Goal: Information Seeking & Learning: Learn about a topic

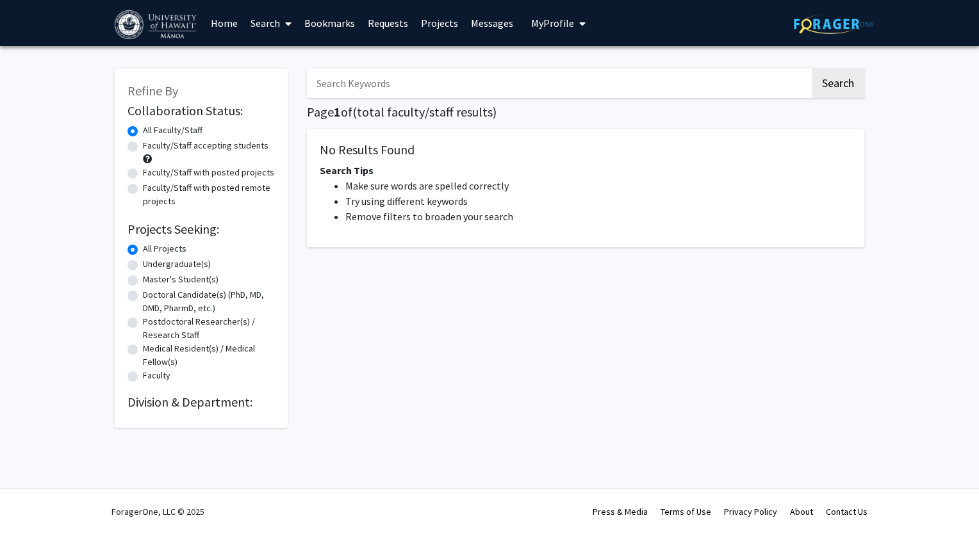
click at [259, 27] on link "Search" at bounding box center [271, 23] width 54 height 45
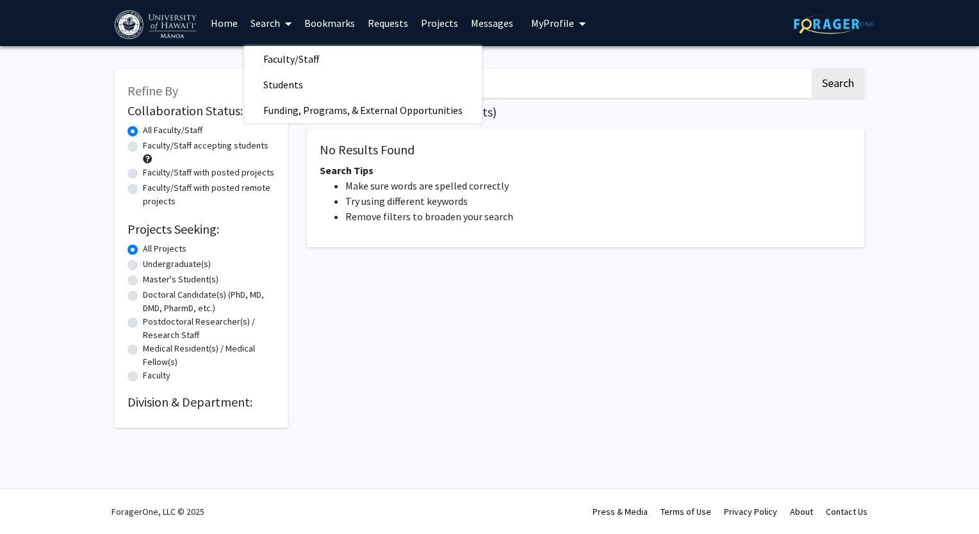
click at [259, 27] on link "Search" at bounding box center [271, 23] width 54 height 45
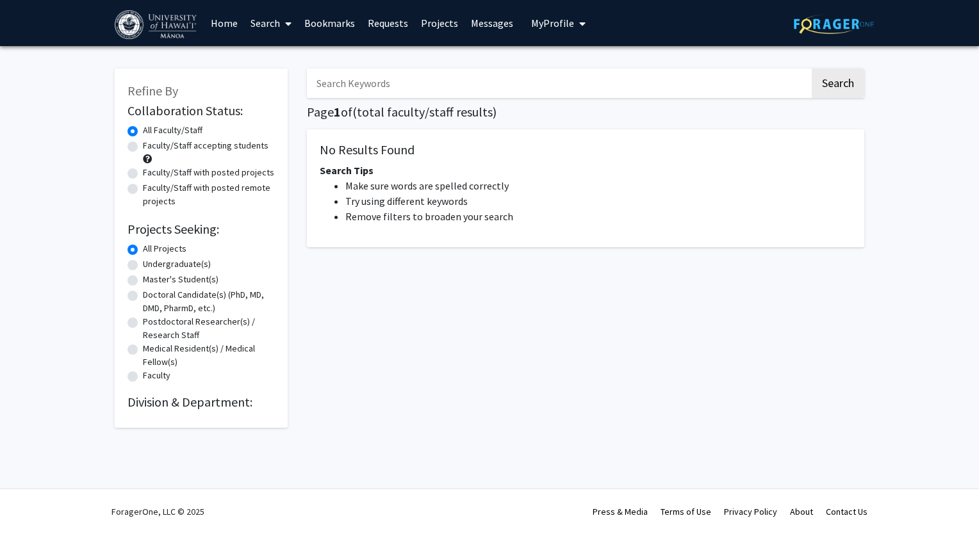
click at [259, 27] on link "Search" at bounding box center [271, 23] width 54 height 45
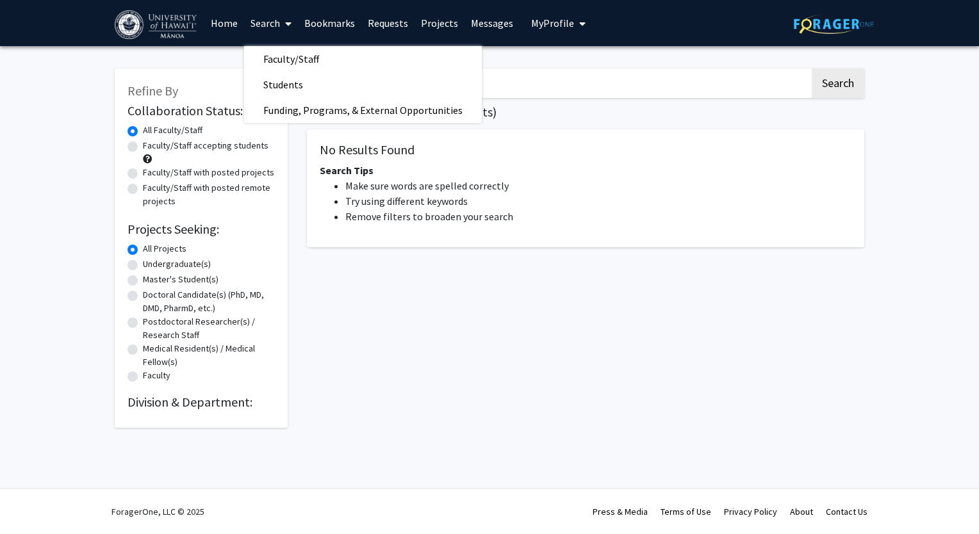
click at [430, 20] on link "Projects" at bounding box center [439, 23] width 50 height 45
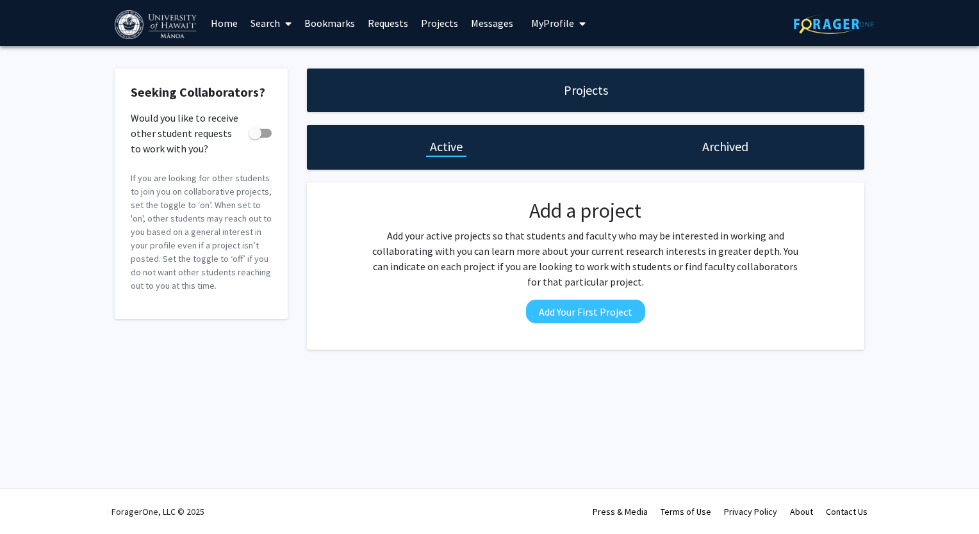
click at [550, 29] on button "My Profile" at bounding box center [558, 23] width 62 height 46
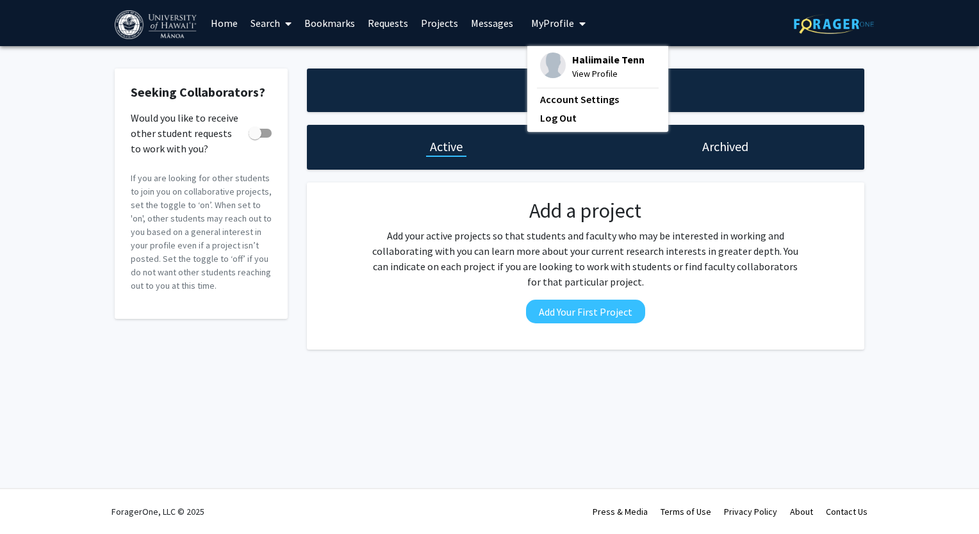
click at [579, 78] on span "View Profile" at bounding box center [608, 74] width 72 height 14
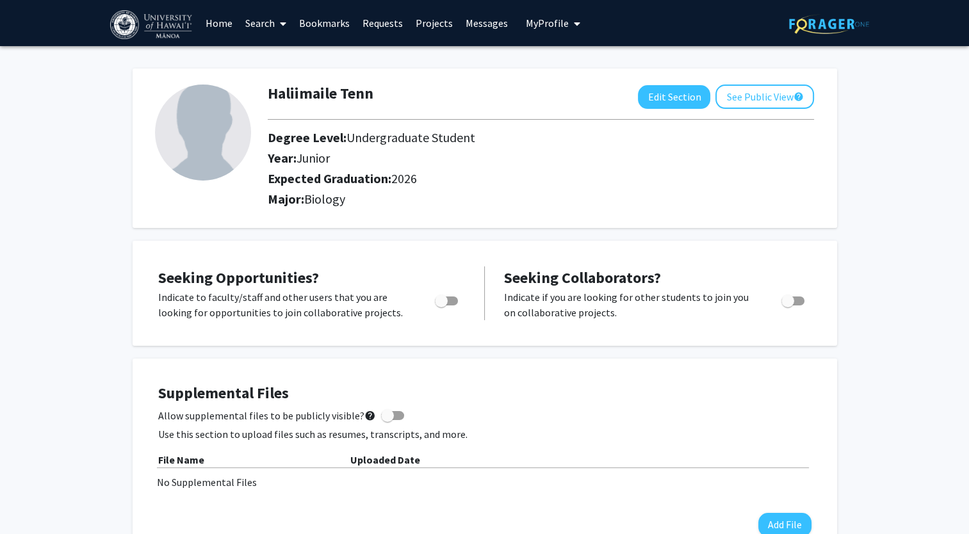
click at [263, 22] on link "Search" at bounding box center [266, 23] width 54 height 45
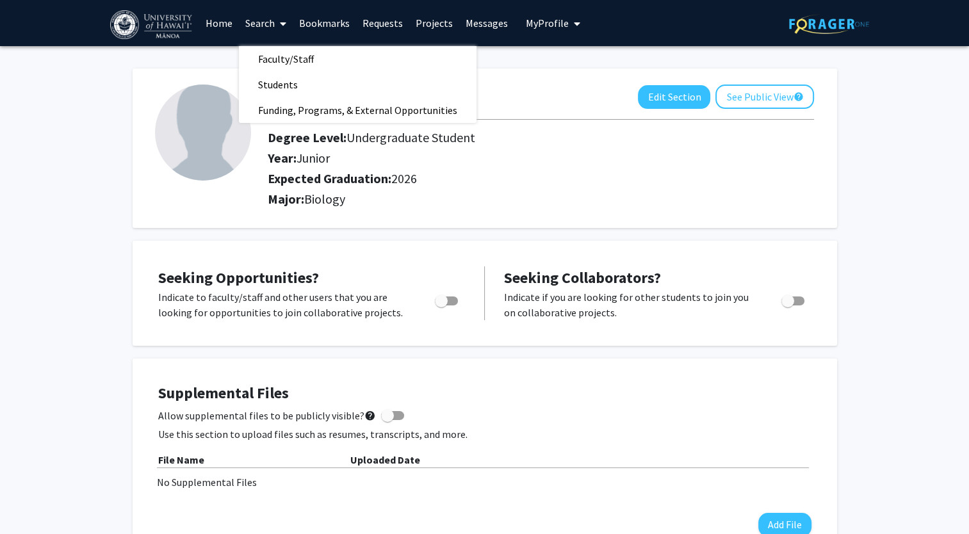
click at [333, 12] on link "Bookmarks" at bounding box center [324, 23] width 63 height 45
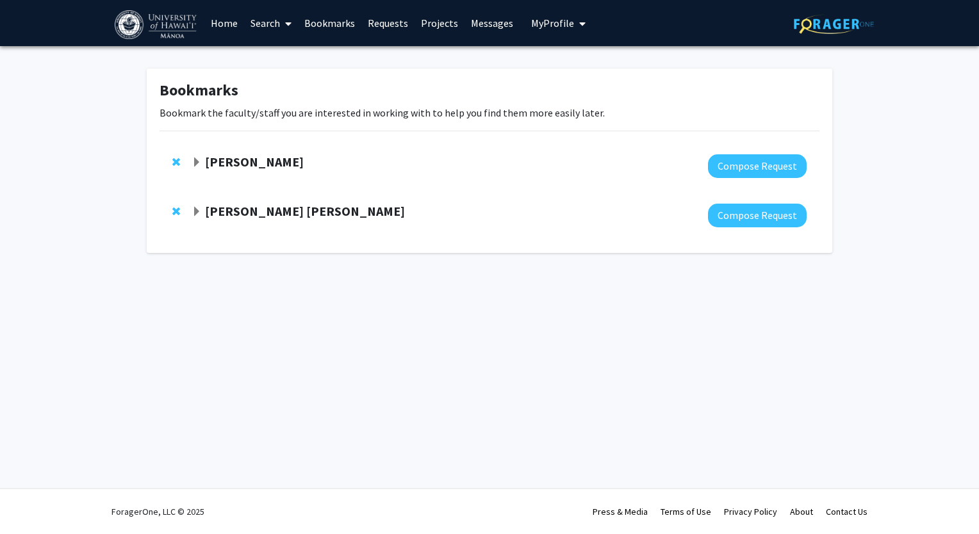
click at [232, 26] on link "Home" at bounding box center [224, 23] width 40 height 45
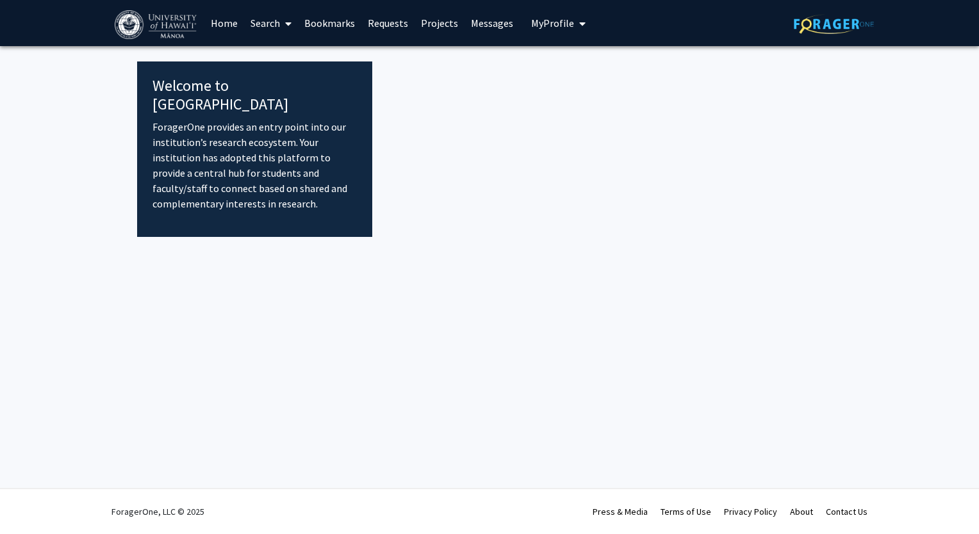
click at [261, 26] on link "Search" at bounding box center [271, 23] width 54 height 45
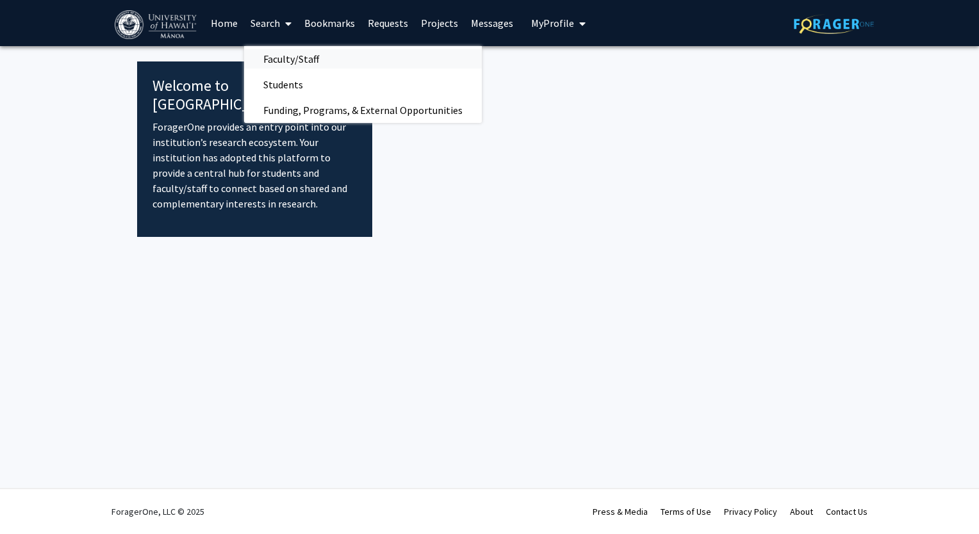
click at [274, 59] on span "Faculty/Staff" at bounding box center [291, 59] width 94 height 26
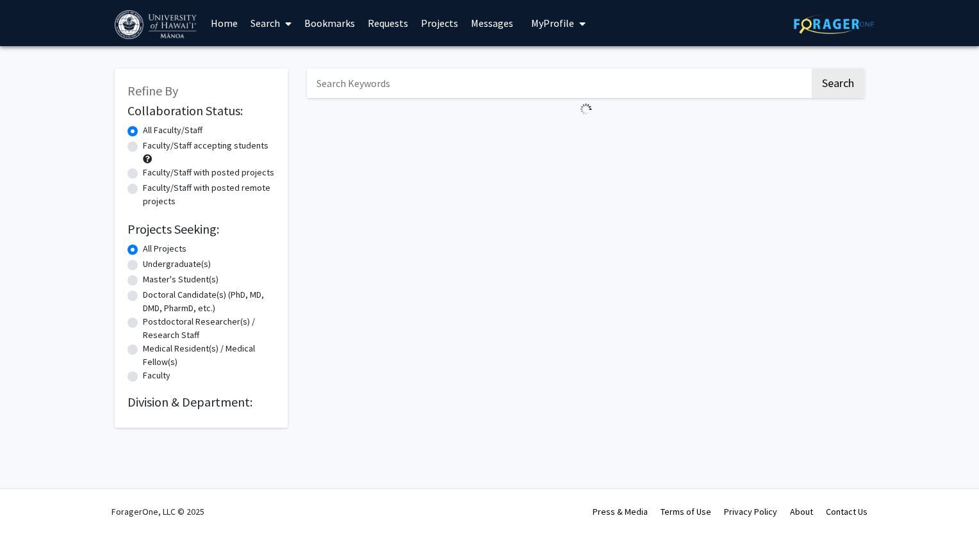
click at [166, 265] on label "Undergraduate(s)" at bounding box center [177, 263] width 68 height 13
click at [151, 265] on input "Undergraduate(s)" at bounding box center [147, 261] width 8 height 8
radio input "true"
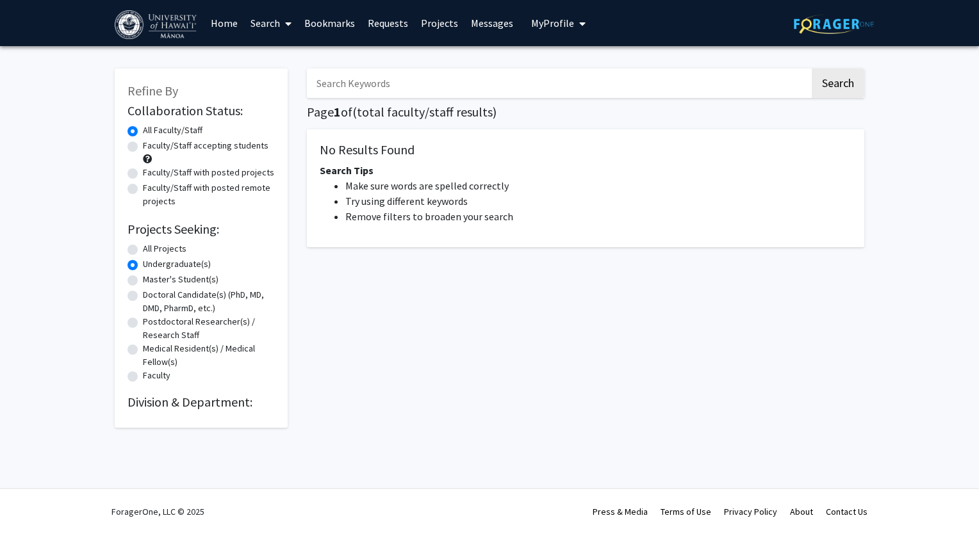
click at [143, 150] on label "Faculty/Staff accepting students" at bounding box center [206, 145] width 126 height 13
click at [143, 147] on input "Faculty/Staff accepting students" at bounding box center [147, 143] width 8 height 8
radio input "true"
click at [331, 17] on link "Bookmarks" at bounding box center [329, 23] width 63 height 45
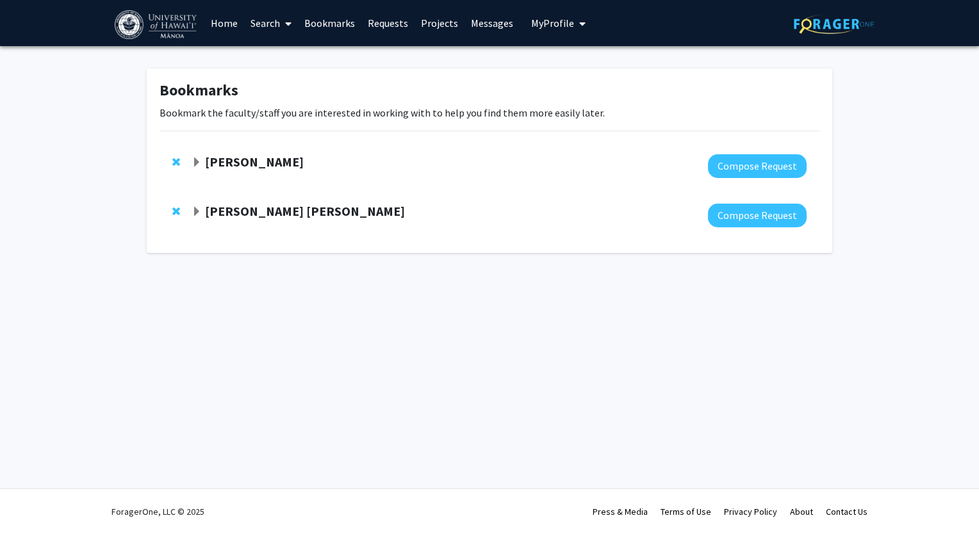
click at [254, 163] on strong "[PERSON_NAME]" at bounding box center [254, 162] width 99 height 16
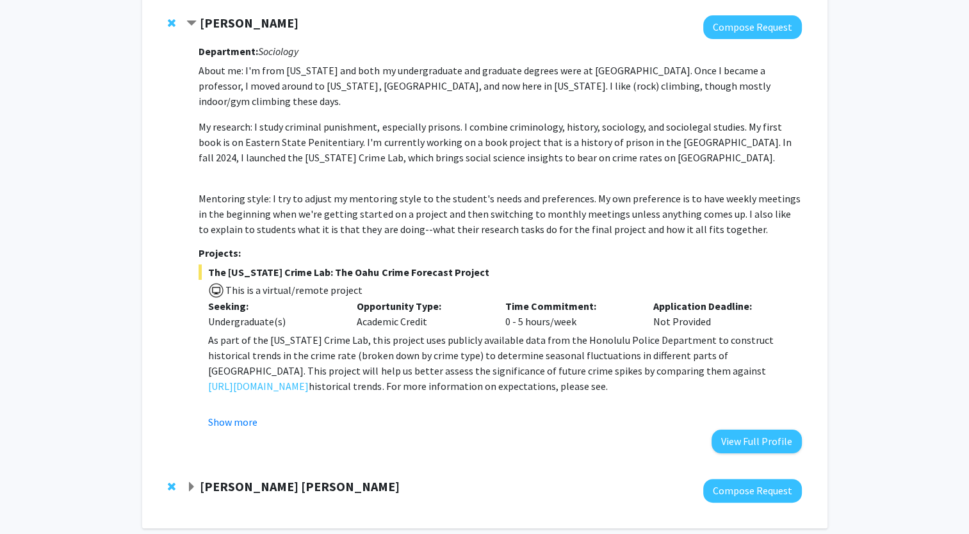
scroll to position [184, 0]
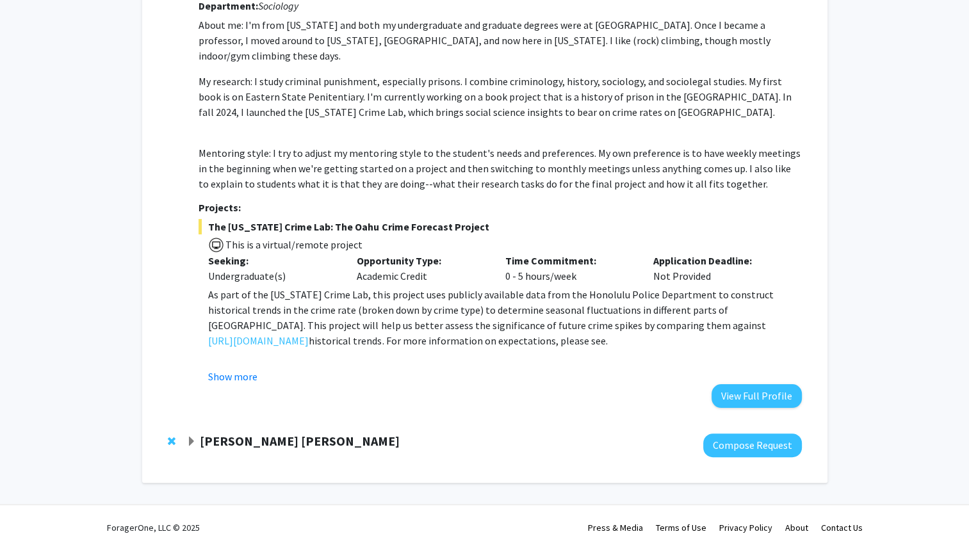
click at [292, 433] on strong "[PERSON_NAME] [PERSON_NAME]" at bounding box center [300, 441] width 200 height 16
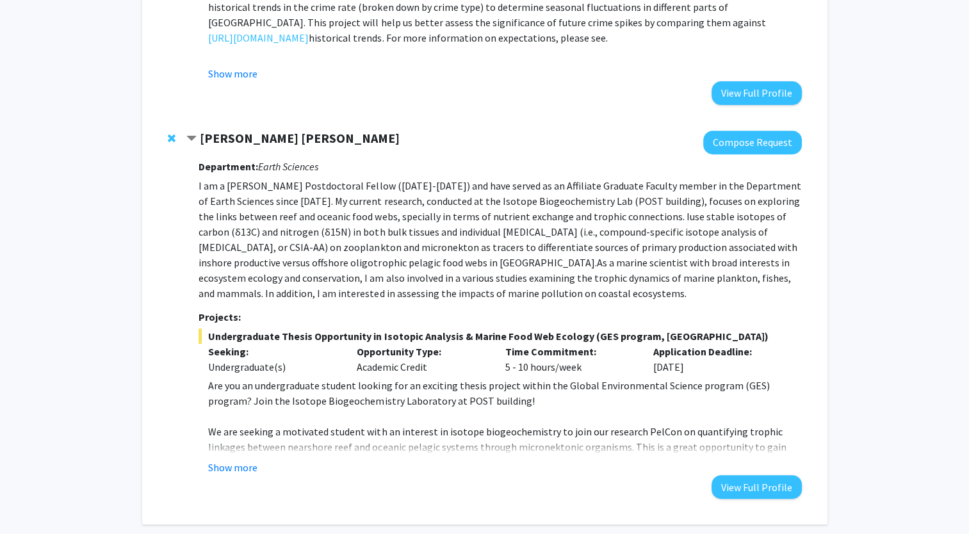
scroll to position [530, 0]
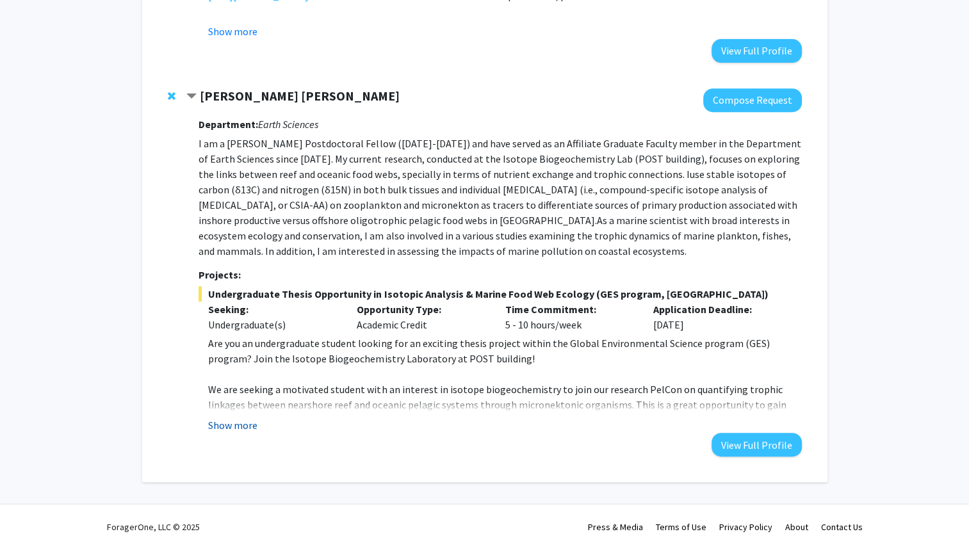
click at [247, 418] on button "Show more" at bounding box center [232, 425] width 49 height 15
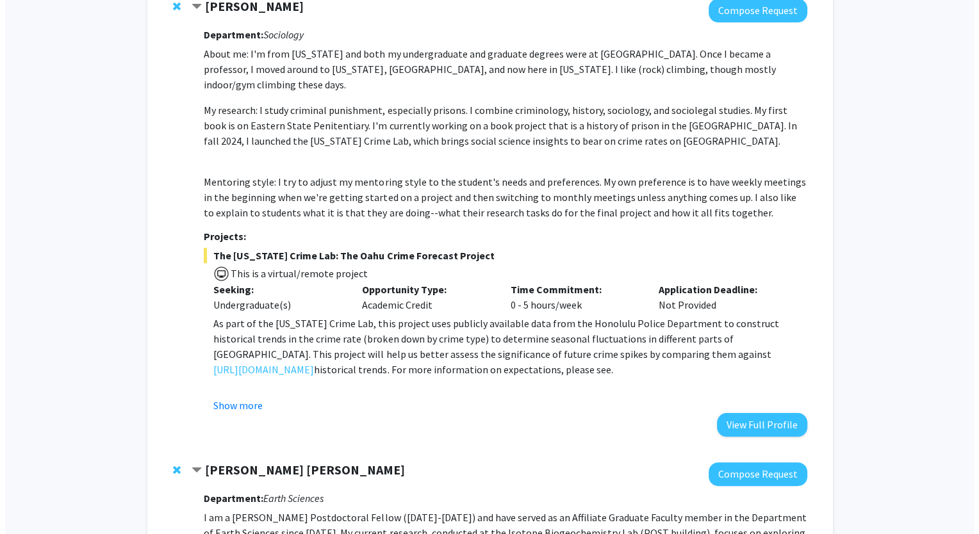
scroll to position [0, 0]
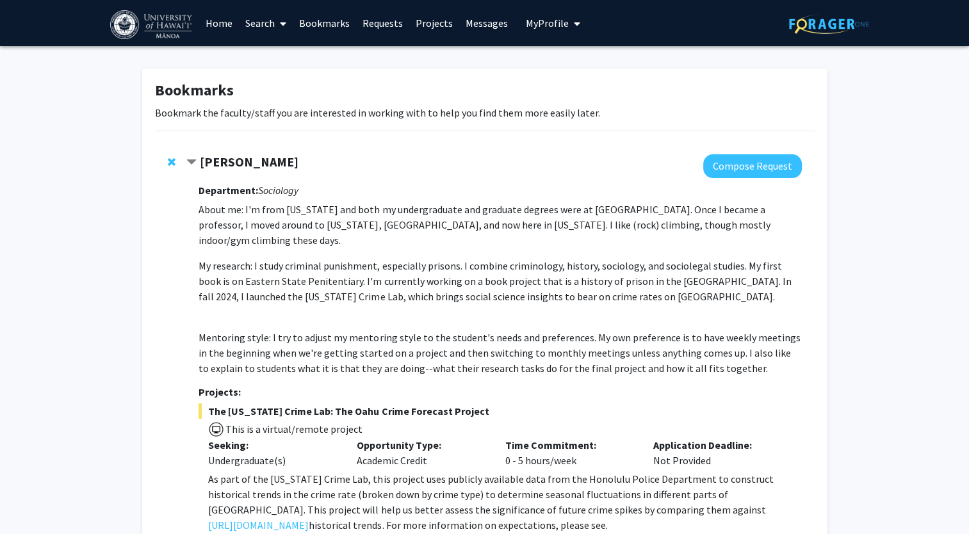
click at [332, 24] on link "Bookmarks" at bounding box center [324, 23] width 63 height 45
click at [280, 23] on icon at bounding box center [283, 24] width 6 height 10
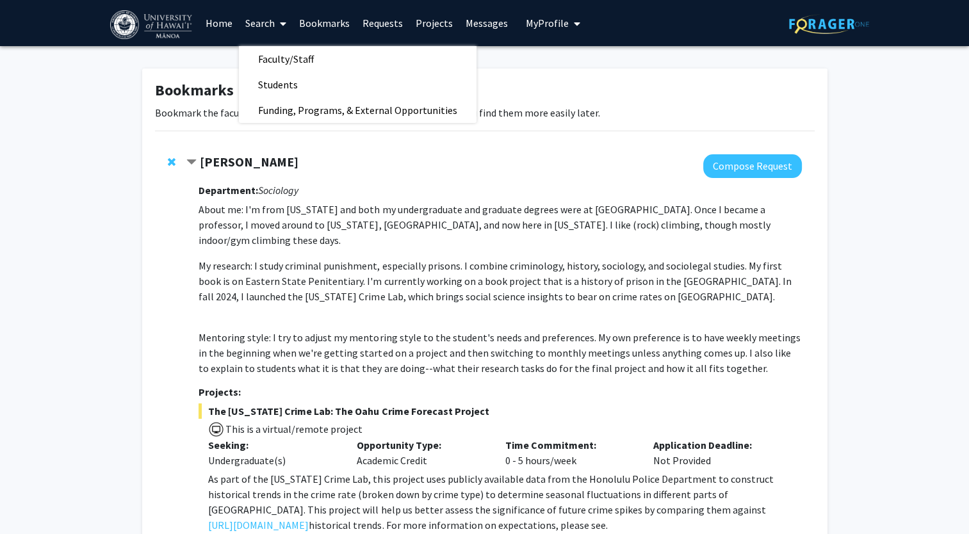
click at [218, 26] on link "Home" at bounding box center [219, 23] width 40 height 45
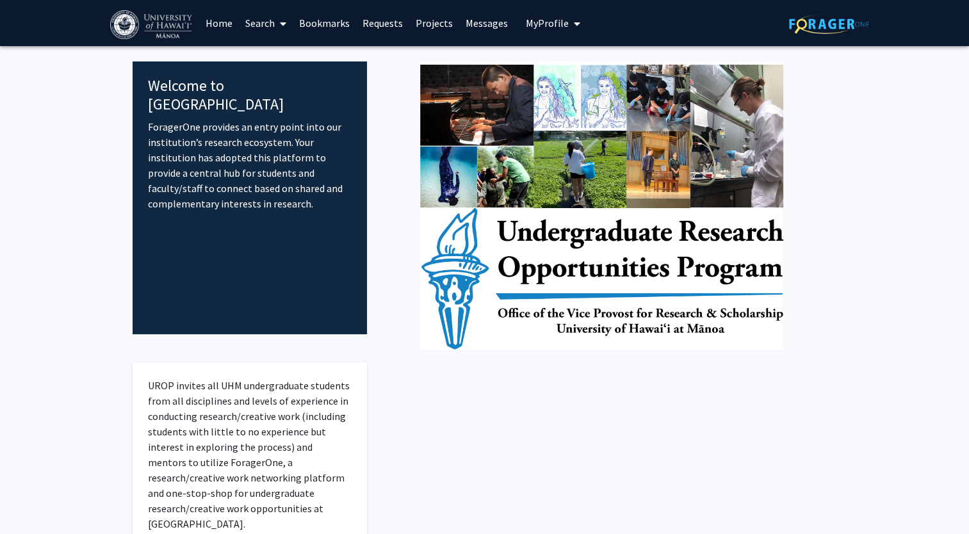
click at [261, 21] on link "Search" at bounding box center [266, 23] width 54 height 45
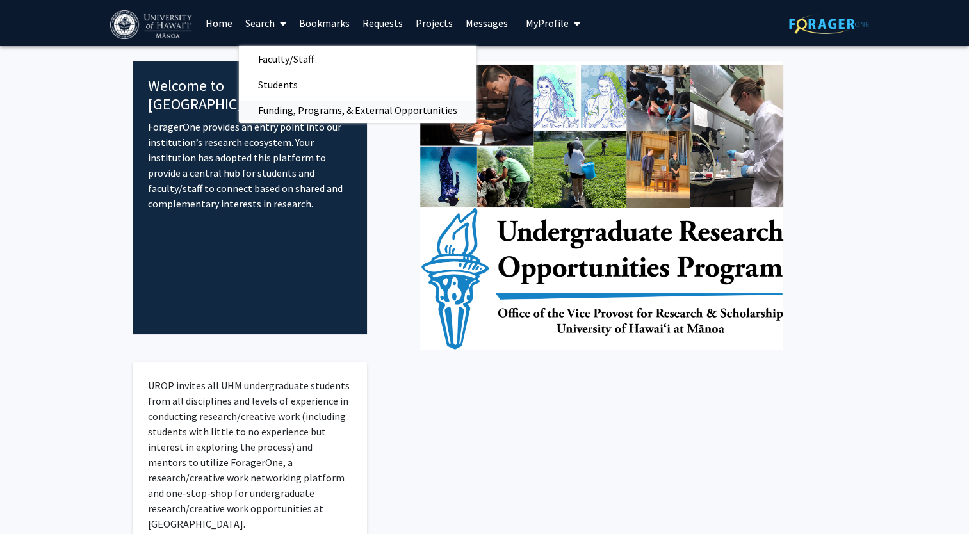
click at [314, 114] on span "Funding, Programs, & External Opportunities" at bounding box center [358, 110] width 238 height 26
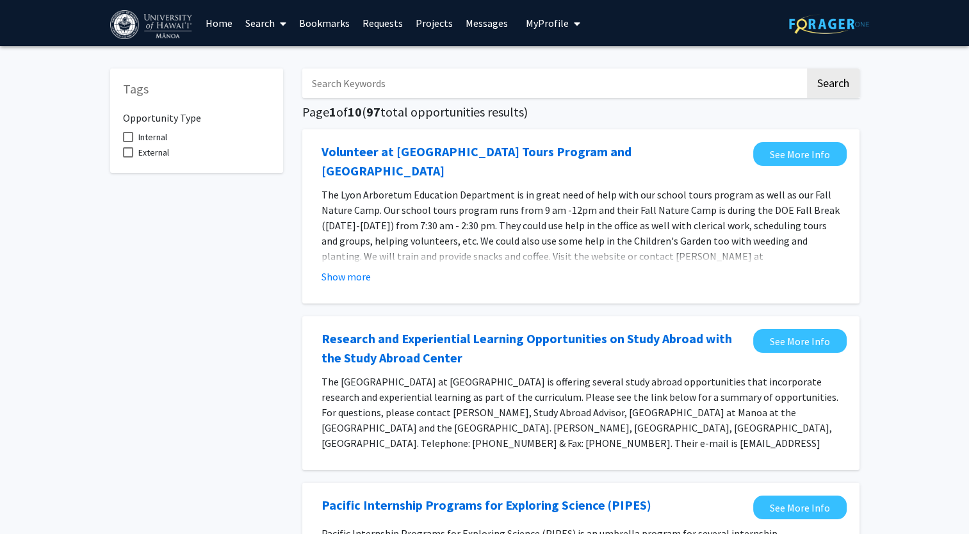
click at [393, 27] on link "Requests" at bounding box center [382, 23] width 53 height 45
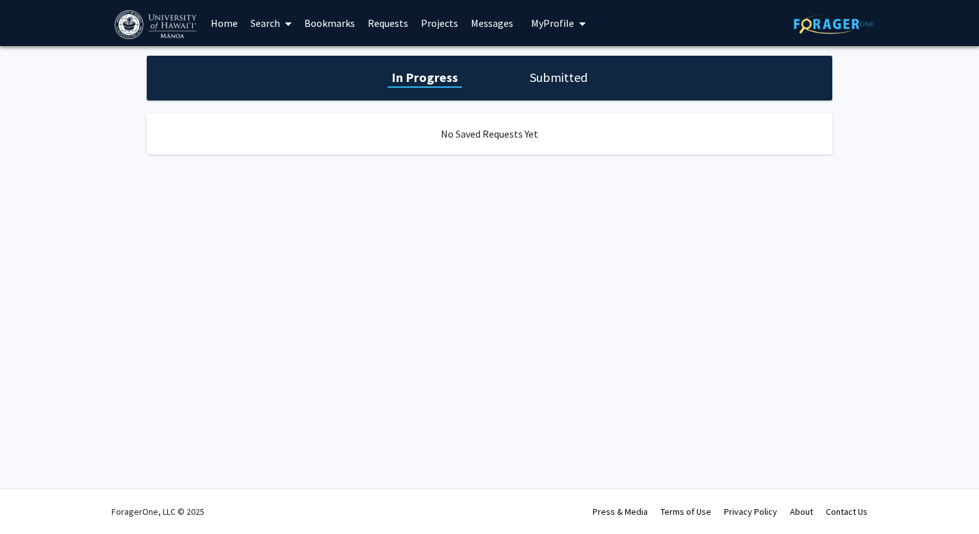
click at [438, 25] on link "Projects" at bounding box center [439, 23] width 50 height 45
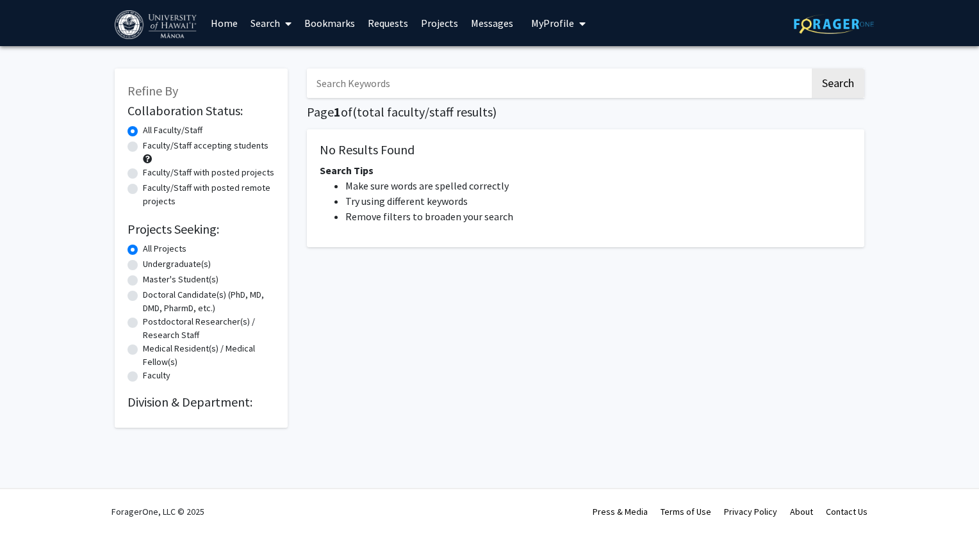
click at [274, 29] on link "Search" at bounding box center [271, 23] width 54 height 45
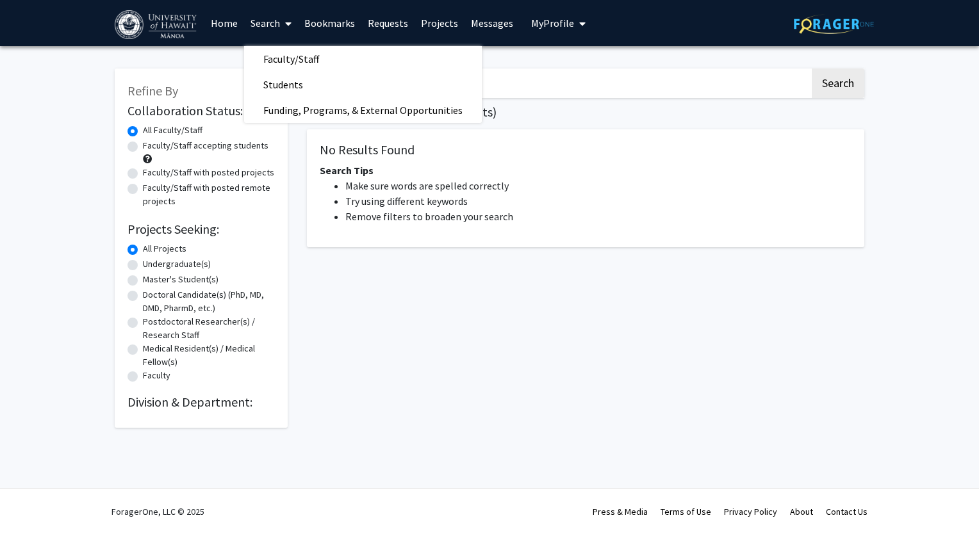
click at [274, 26] on link "Search" at bounding box center [271, 23] width 54 height 45
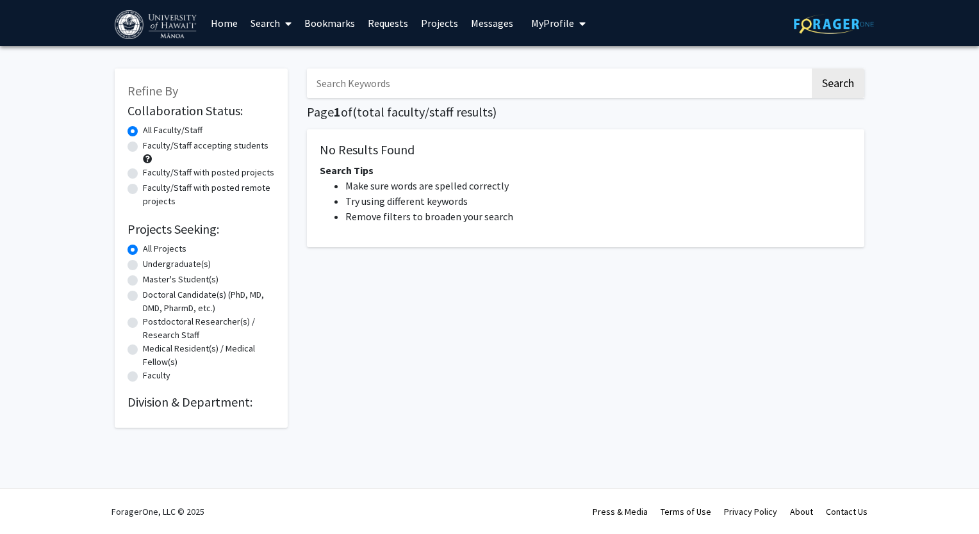
click at [274, 26] on link "Search" at bounding box center [271, 23] width 54 height 45
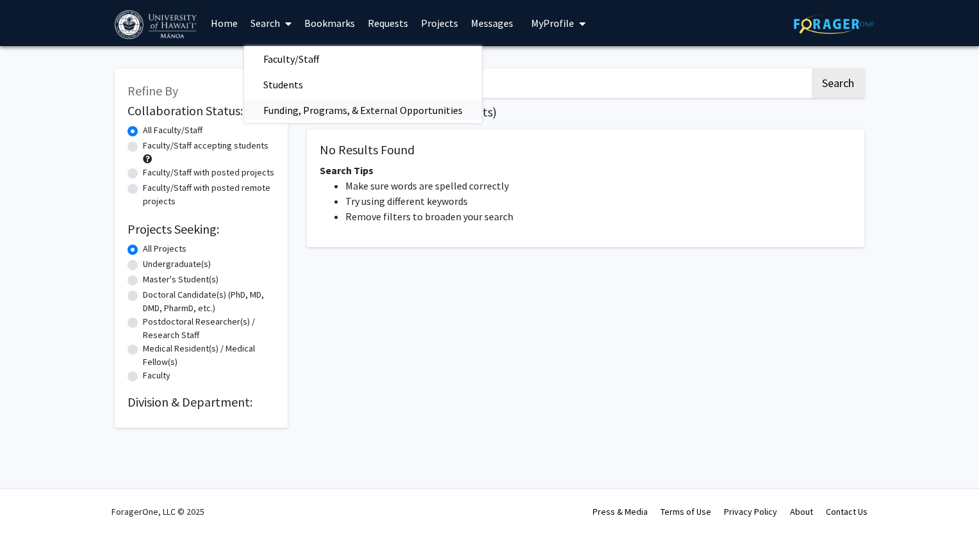
click at [266, 109] on span "Funding, Programs, & External Opportunities" at bounding box center [363, 110] width 238 height 26
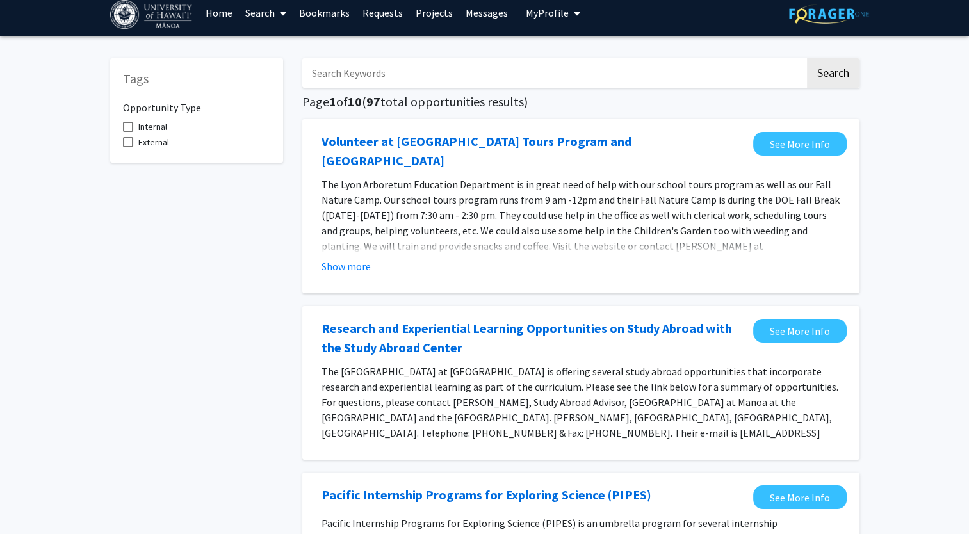
scroll to position [12, 0]
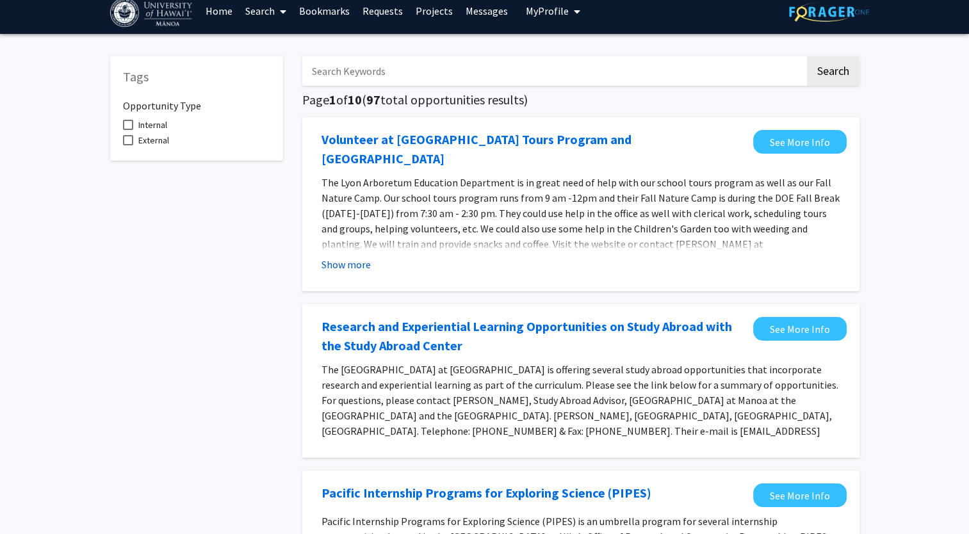
click at [363, 257] on button "Show more" at bounding box center [346, 264] width 49 height 15
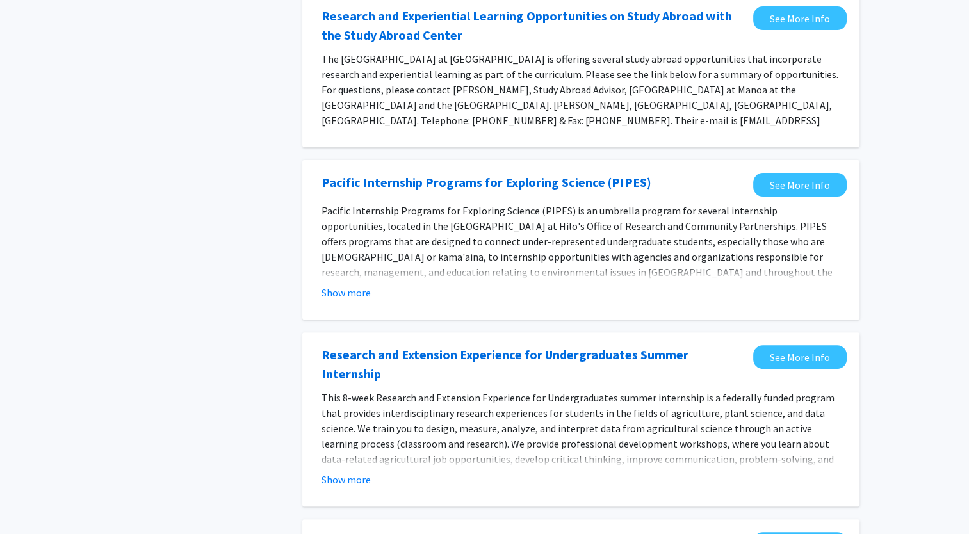
scroll to position [339, 0]
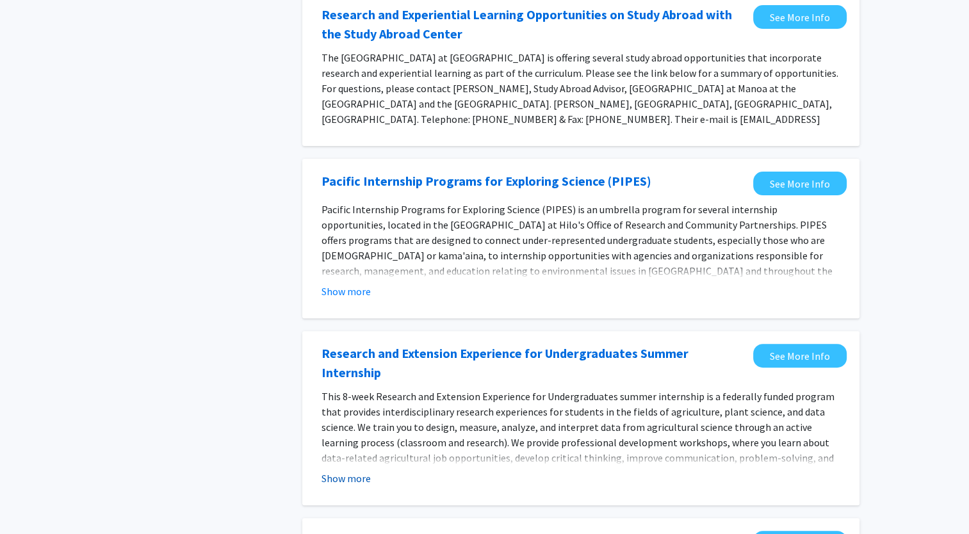
click at [354, 471] on button "Show more" at bounding box center [346, 478] width 49 height 15
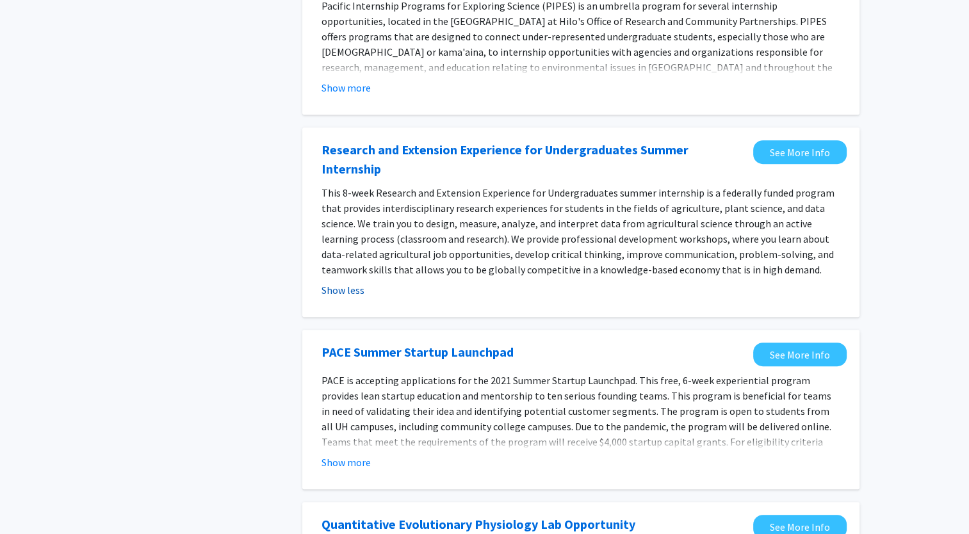
scroll to position [544, 0]
click at [354, 442] on fg-opportunity "PACE Summer Startup Launchpad See More Info PACE is accepting applications for …" at bounding box center [581, 409] width 532 height 134
click at [357, 454] on button "Show more" at bounding box center [346, 461] width 49 height 15
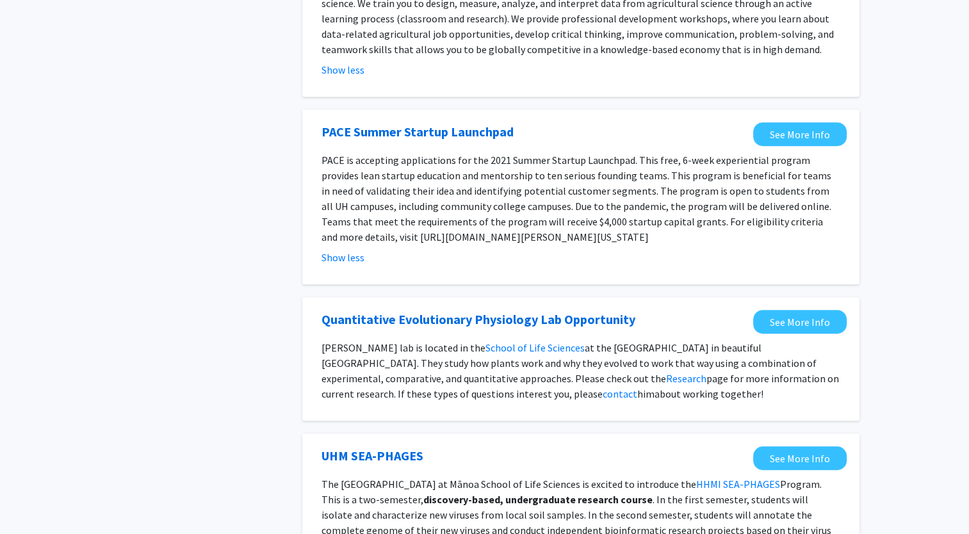
scroll to position [771, 0]
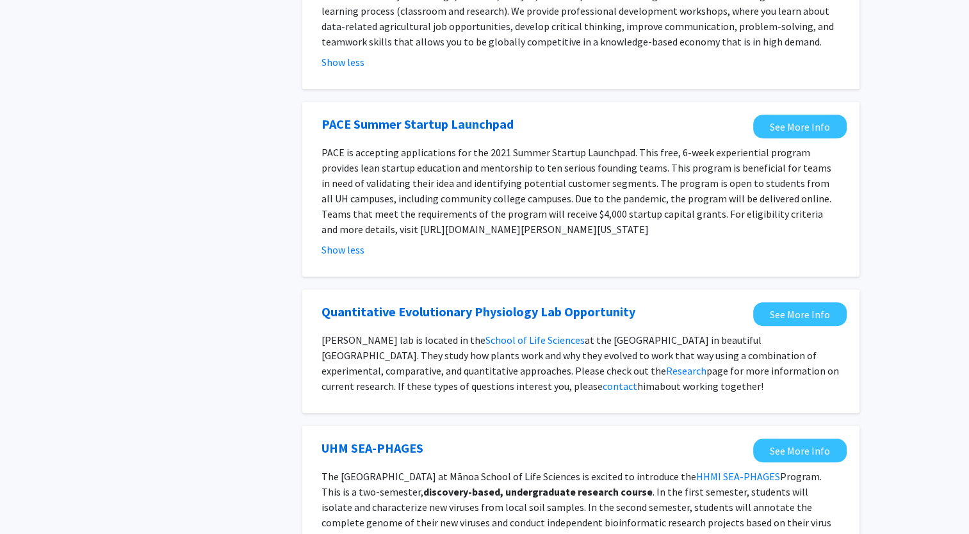
click at [655, 380] on span "about working together!" at bounding box center [709, 386] width 109 height 13
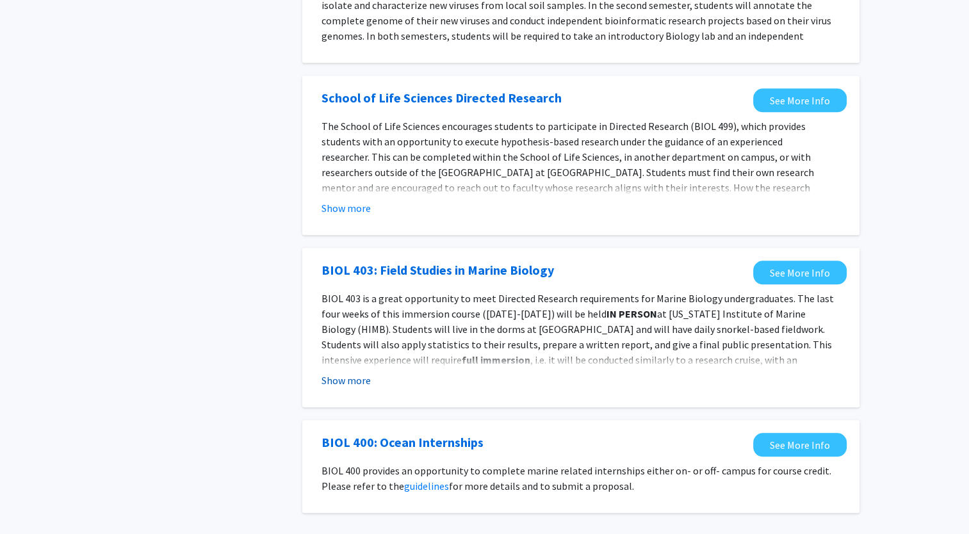
scroll to position [1278, 0]
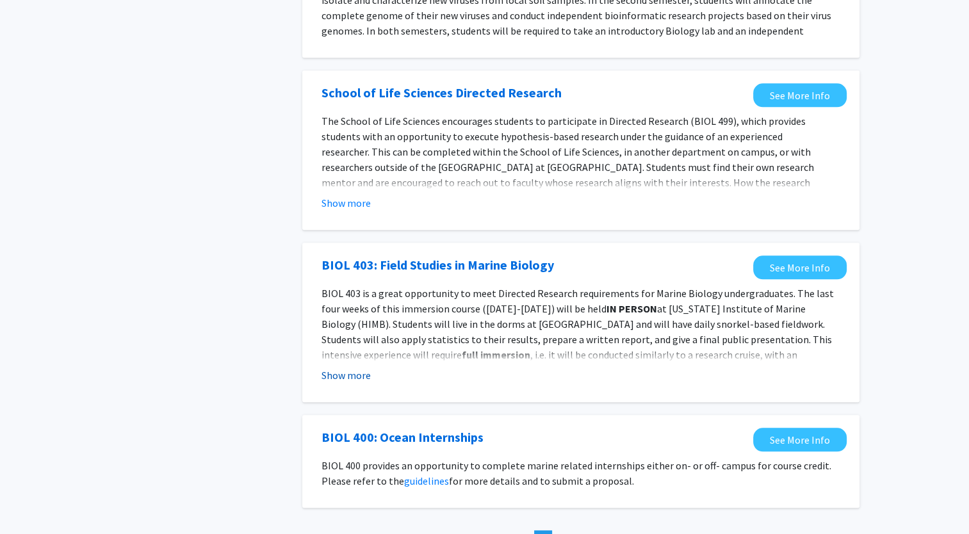
click at [354, 368] on button "Show more" at bounding box center [346, 375] width 49 height 15
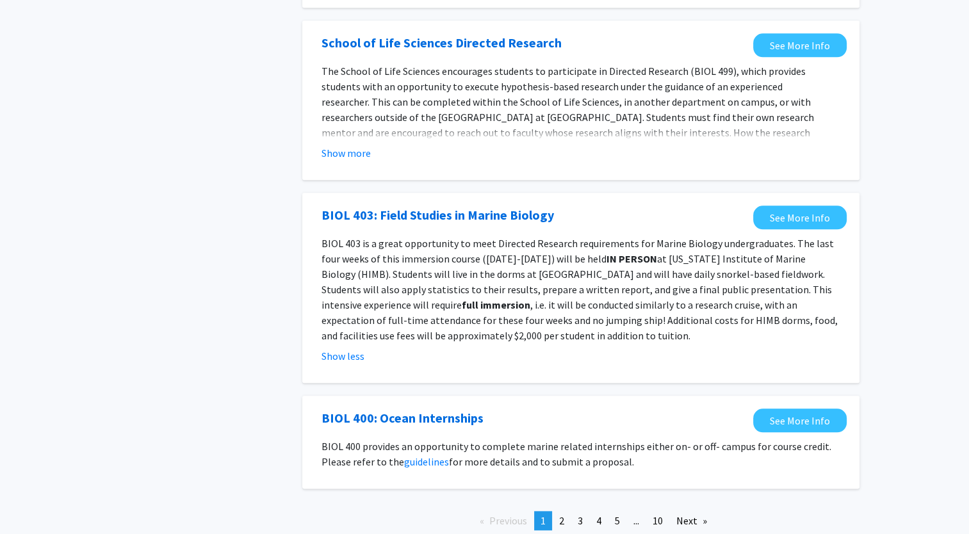
scroll to position [1372, 0]
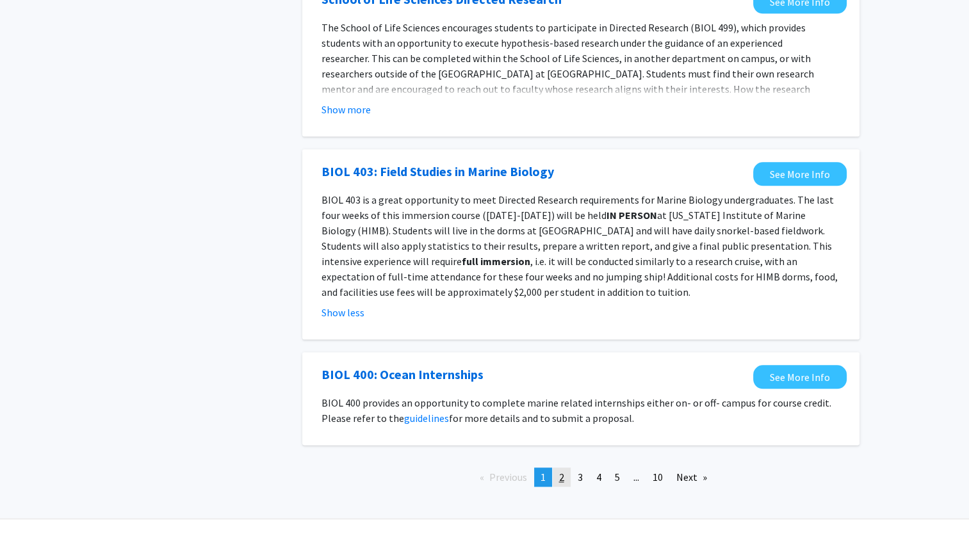
click at [553, 468] on link "page 2" at bounding box center [562, 477] width 18 height 19
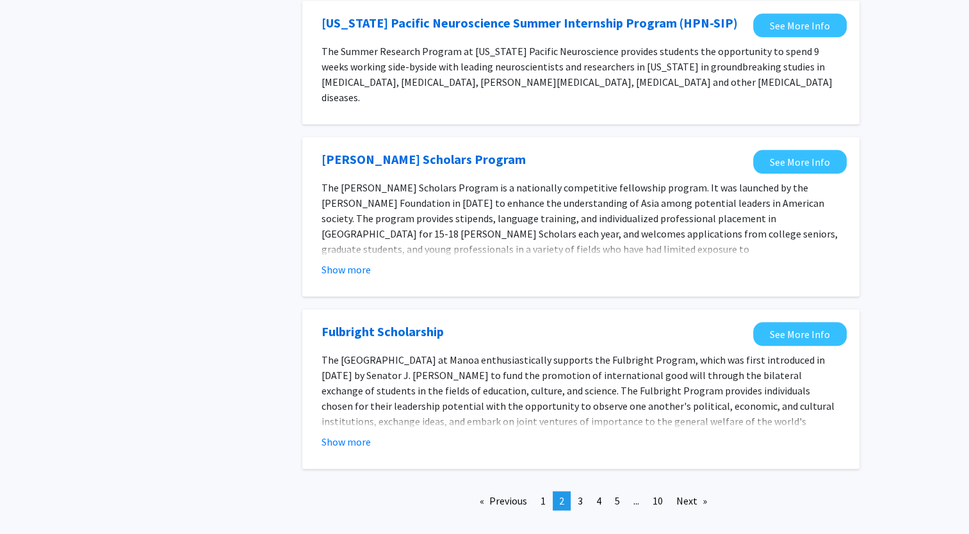
scroll to position [1363, 0]
click at [584, 491] on link "page 3" at bounding box center [580, 500] width 18 height 19
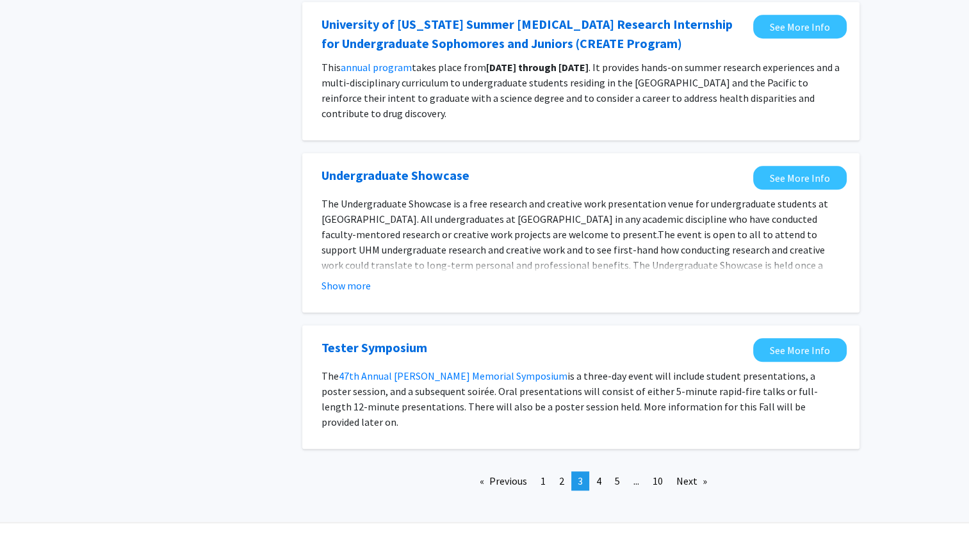
scroll to position [1235, 0]
click at [596, 475] on span "4" at bounding box center [598, 481] width 5 height 13
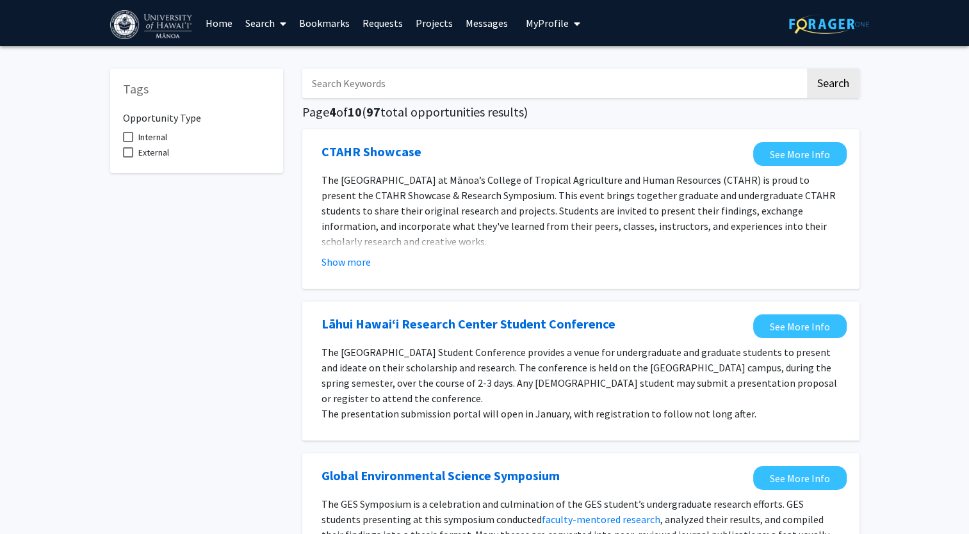
click at [274, 24] on link "Search" at bounding box center [266, 23] width 54 height 45
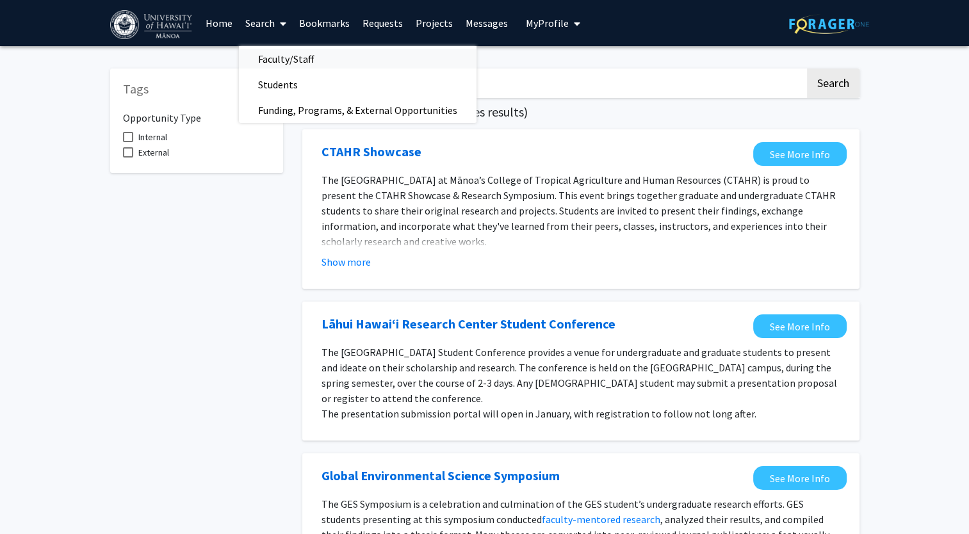
click at [280, 54] on span "Faculty/Staff" at bounding box center [286, 59] width 94 height 26
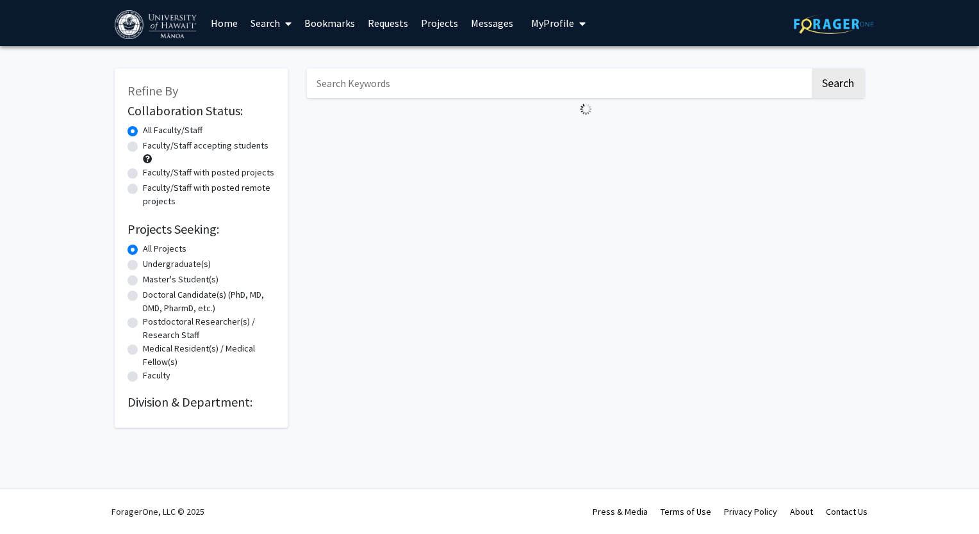
click at [280, 54] on div "Refine By Collaboration Status: Collaboration Status All Faculty/Staff Collabor…" at bounding box center [489, 251] width 979 height 411
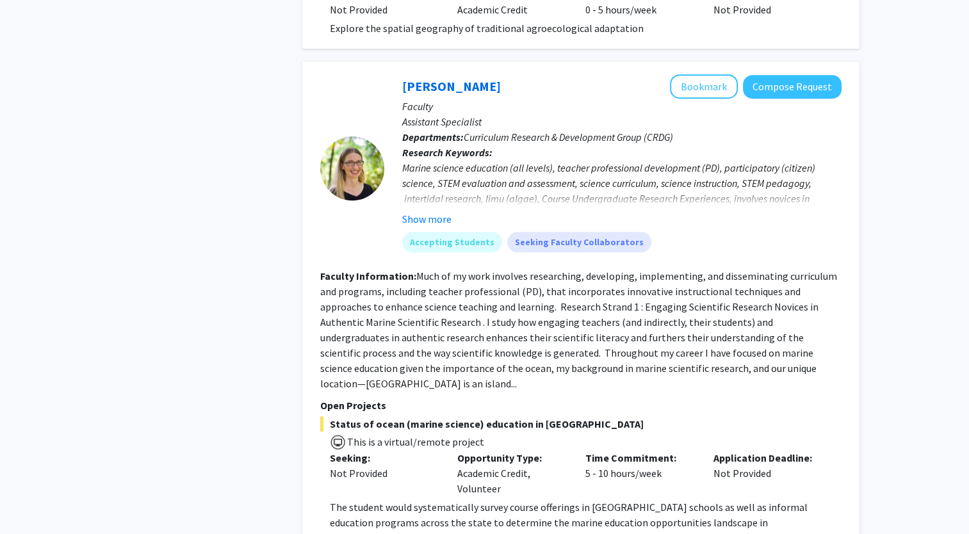
scroll to position [853, 0]
click at [437, 212] on button "Show more" at bounding box center [426, 219] width 49 height 15
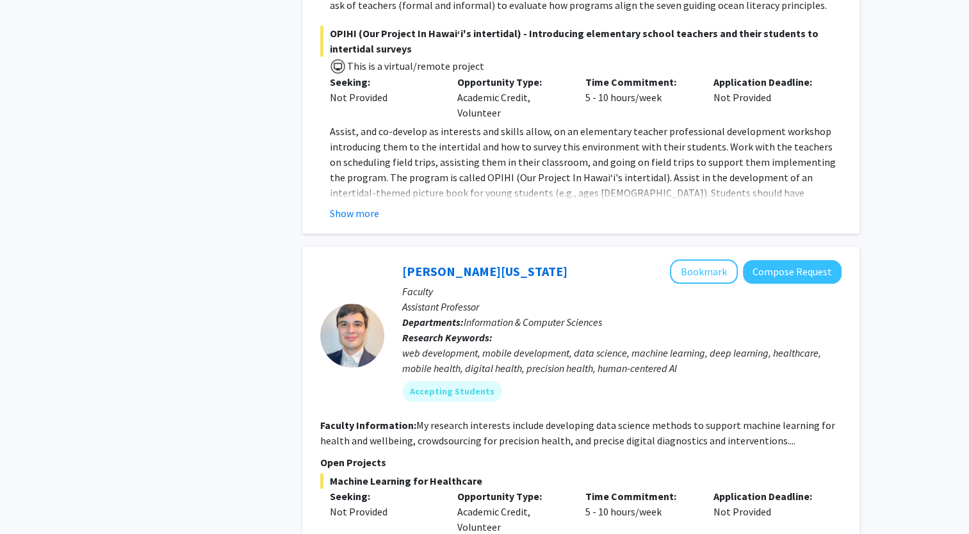
scroll to position [1480, 0]
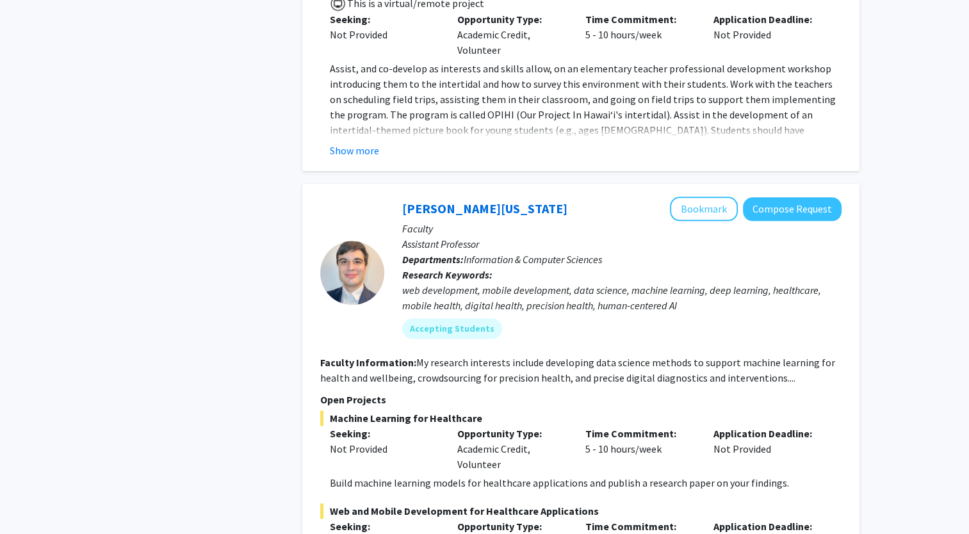
click at [418, 356] on fg-read-more "My research interests include developing data science methods to support machin…" at bounding box center [577, 370] width 515 height 28
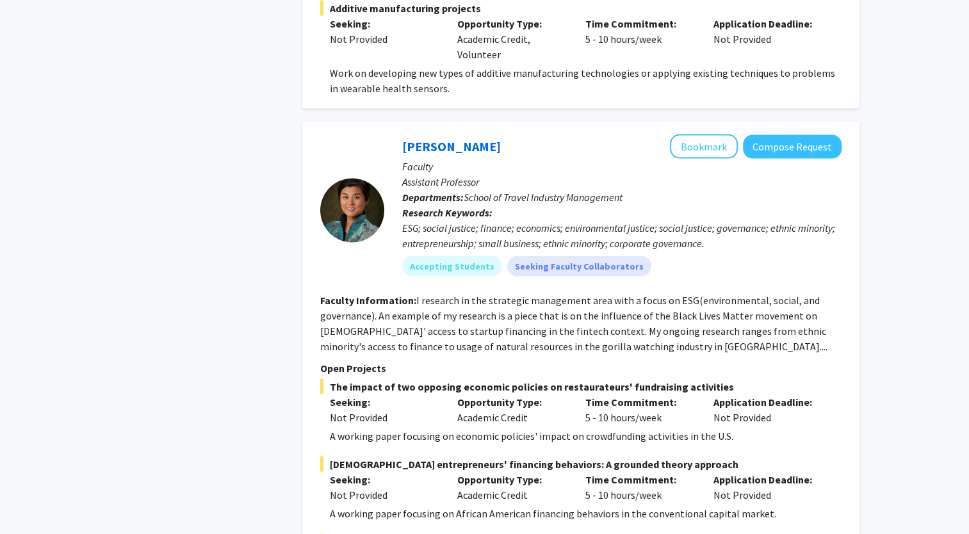
scroll to position [2456, 0]
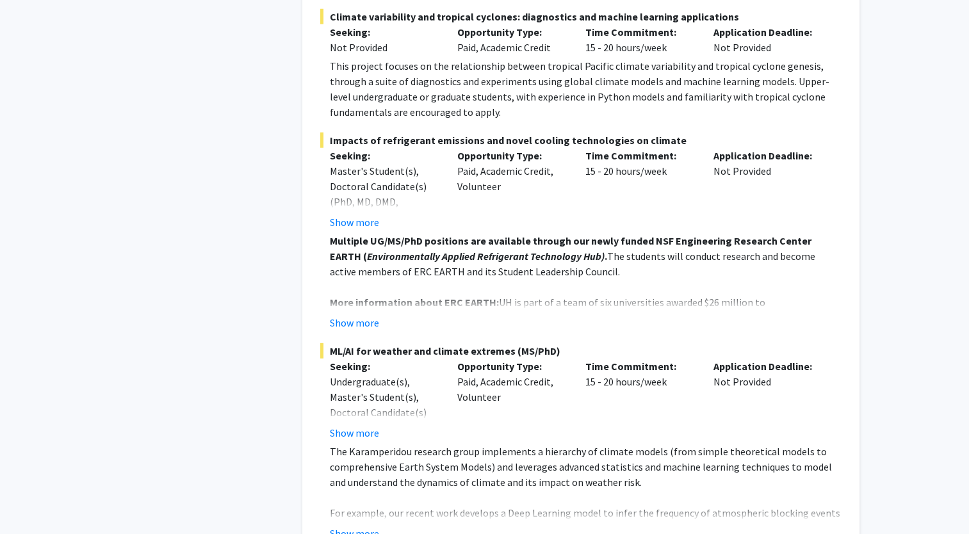
click at [589, 444] on p "The Karamperidou research group implements a hierarchy of climate models (from …" at bounding box center [586, 467] width 512 height 46
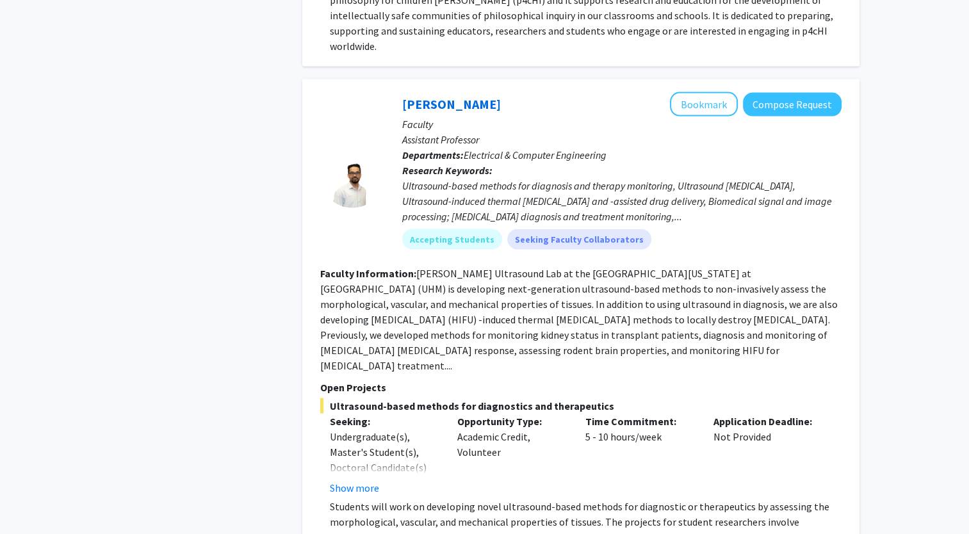
scroll to position [7652, 0]
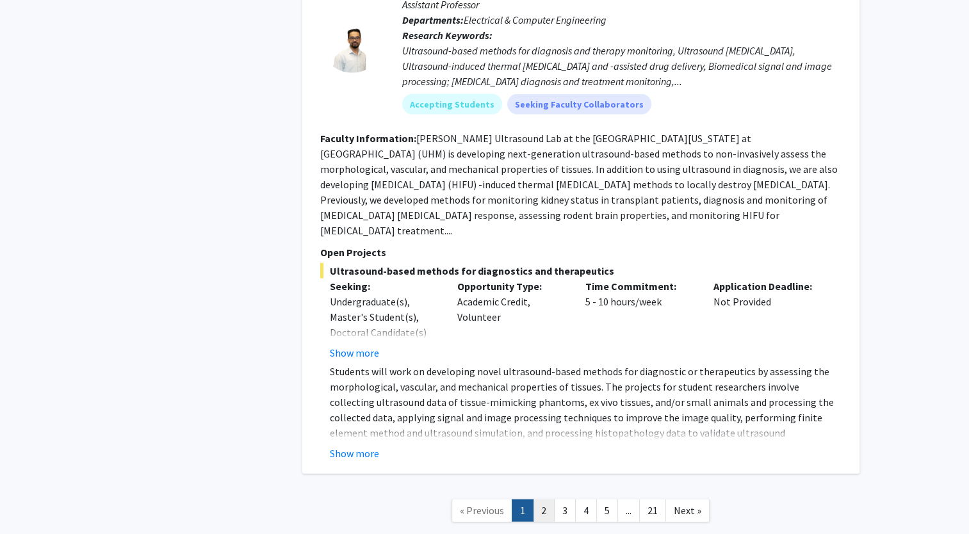
click at [549, 500] on link "2" at bounding box center [544, 511] width 22 height 22
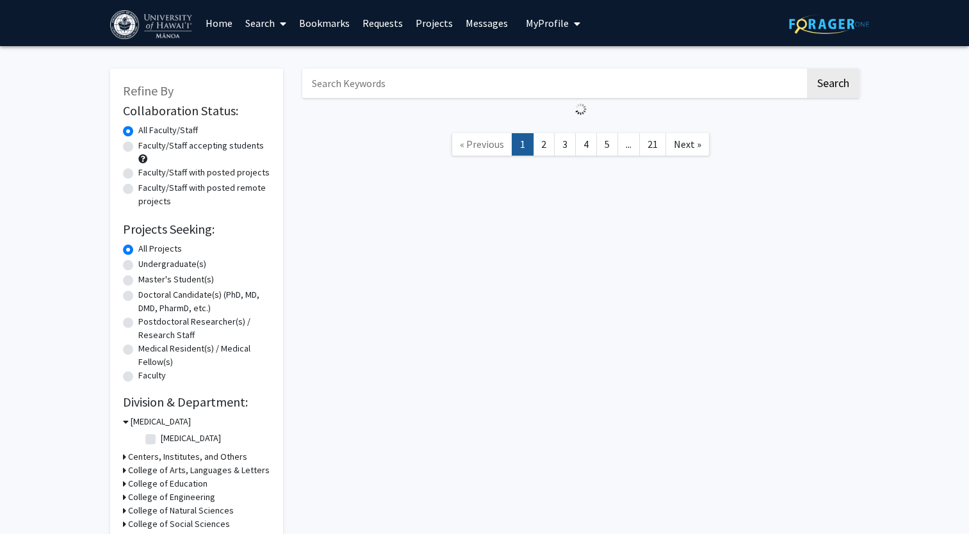
click at [267, 290] on label "Doctoral Candidate(s) (PhD, MD, DMD, PharmD, etc.)" at bounding box center [204, 301] width 132 height 27
click at [147, 290] on input "Doctoral Candidate(s) (PhD, MD, DMD, PharmD, etc.)" at bounding box center [142, 292] width 8 height 8
radio input "true"
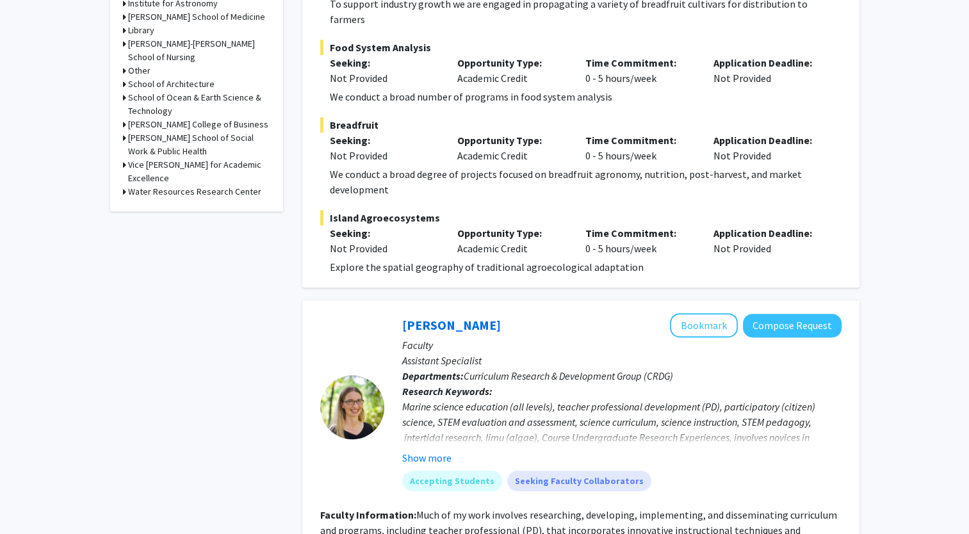
scroll to position [615, 0]
click at [428, 407] on div "Marine science education (all levels), teacher professional development (PD), p…" at bounding box center [621, 429] width 439 height 61
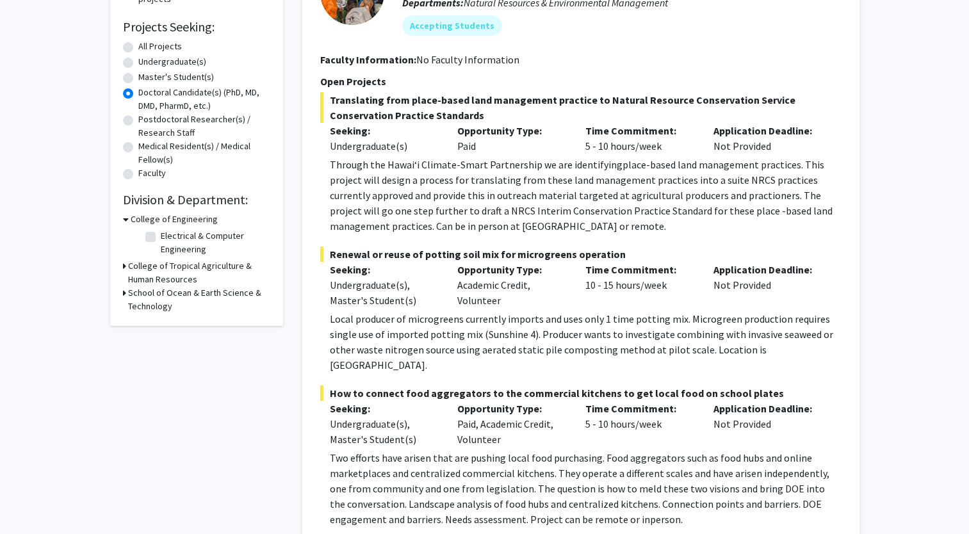
scroll to position [0, 0]
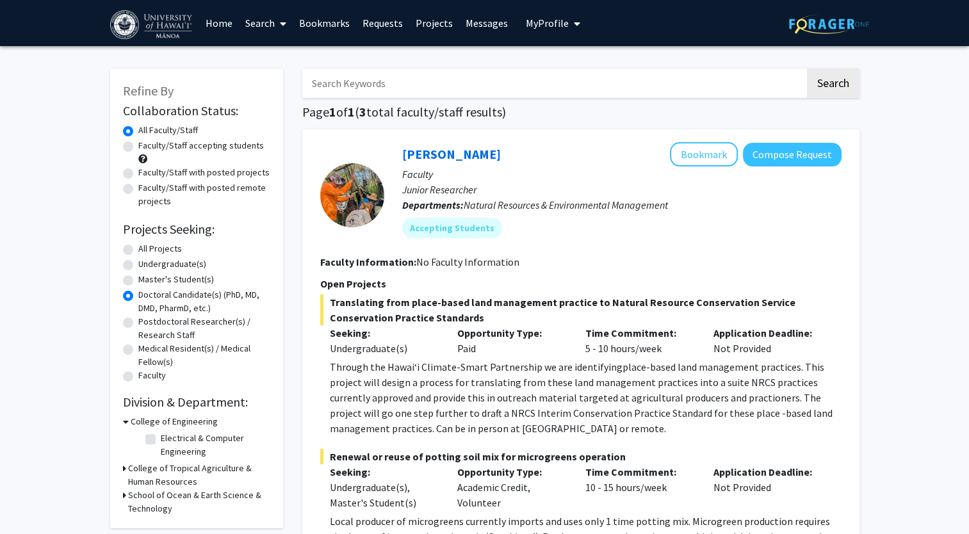
click at [138, 249] on label "All Projects" at bounding box center [160, 248] width 44 height 13
click at [138, 249] on input "All Projects" at bounding box center [142, 246] width 8 height 8
radio input "true"
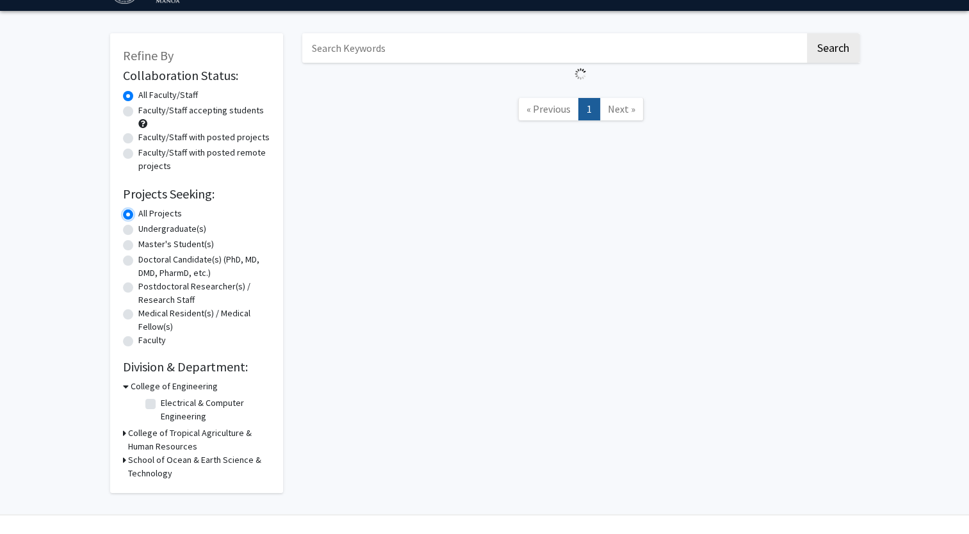
scroll to position [36, 0]
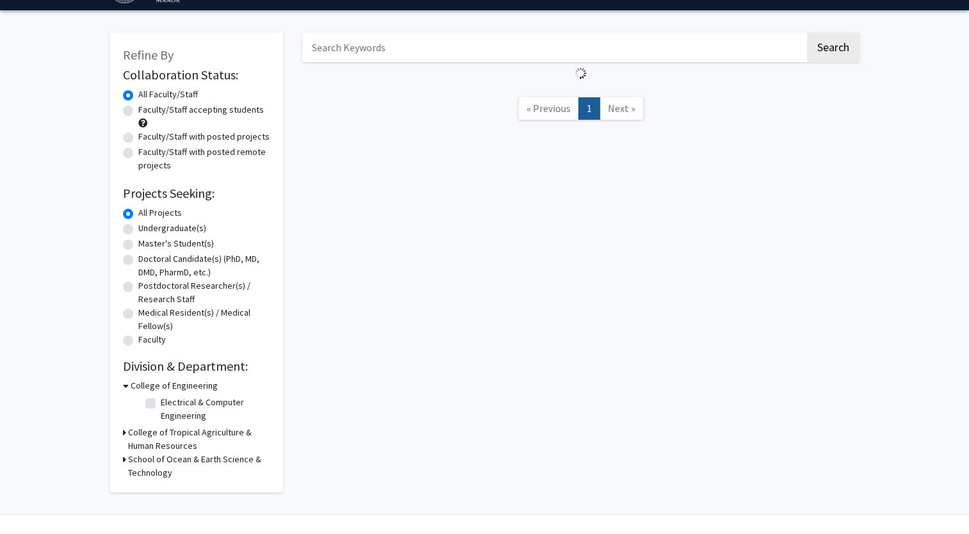
click at [130, 434] on h3 "College of Tropical Agriculture & Human Resources" at bounding box center [199, 439] width 142 height 27
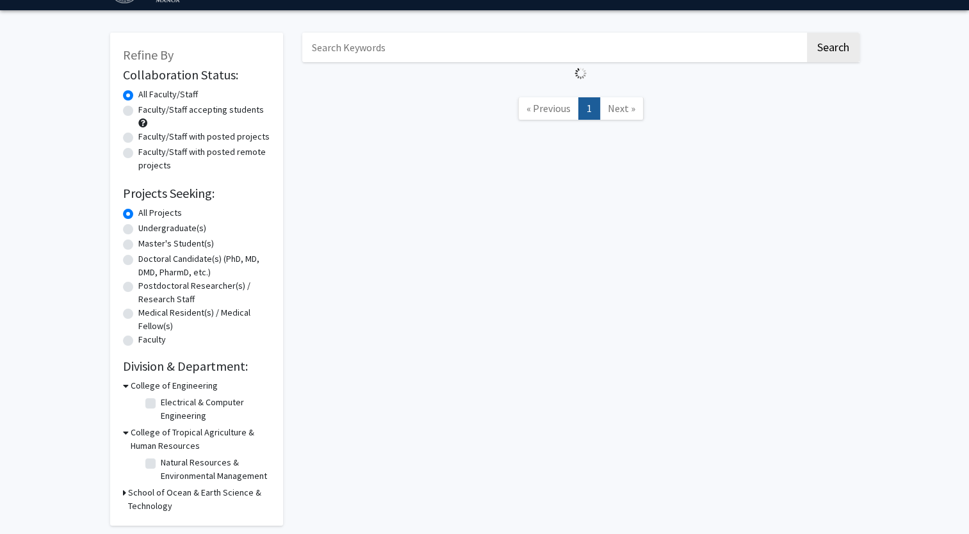
click at [131, 434] on h3 "College of Tropical Agriculture & Human Resources" at bounding box center [201, 439] width 140 height 27
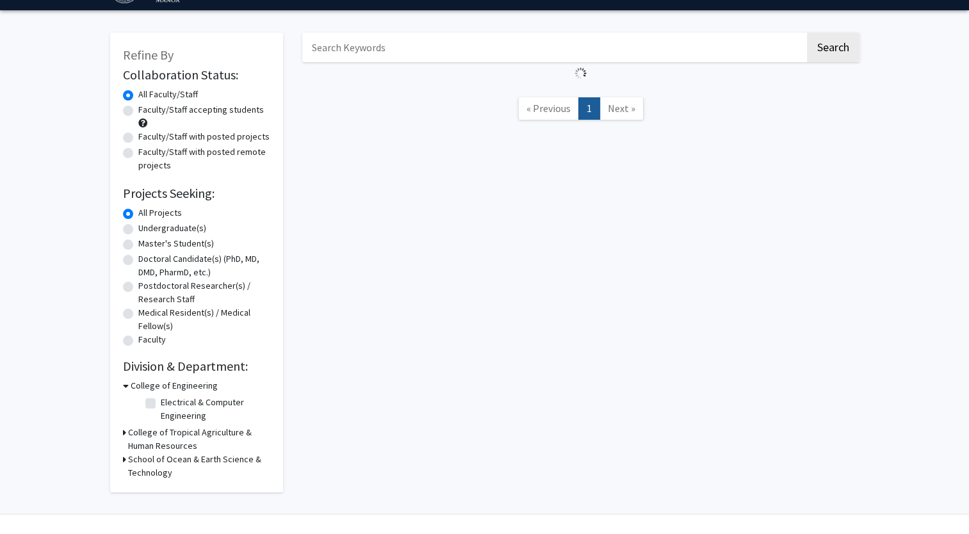
click at [123, 460] on icon at bounding box center [124, 459] width 3 height 13
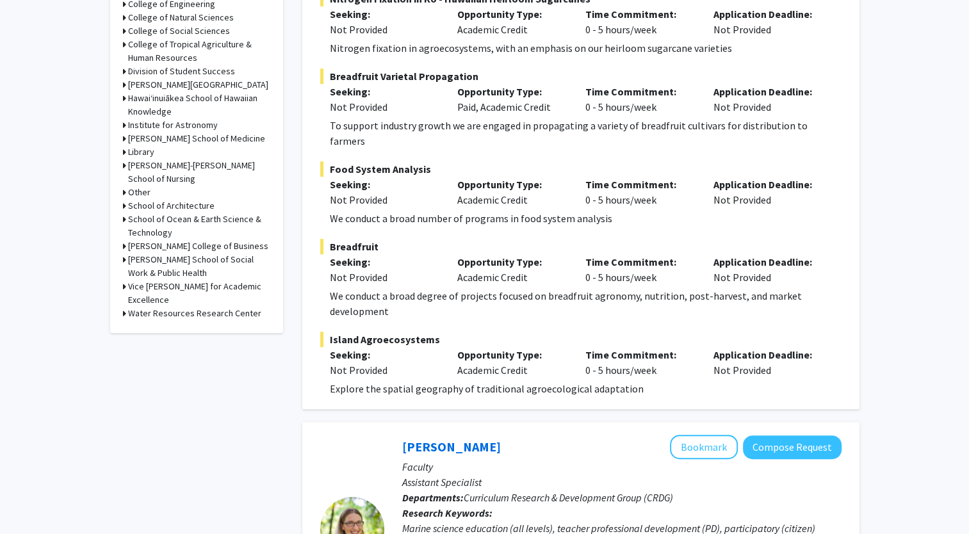
scroll to position [492, 0]
click at [124, 136] on icon at bounding box center [124, 139] width 3 height 13
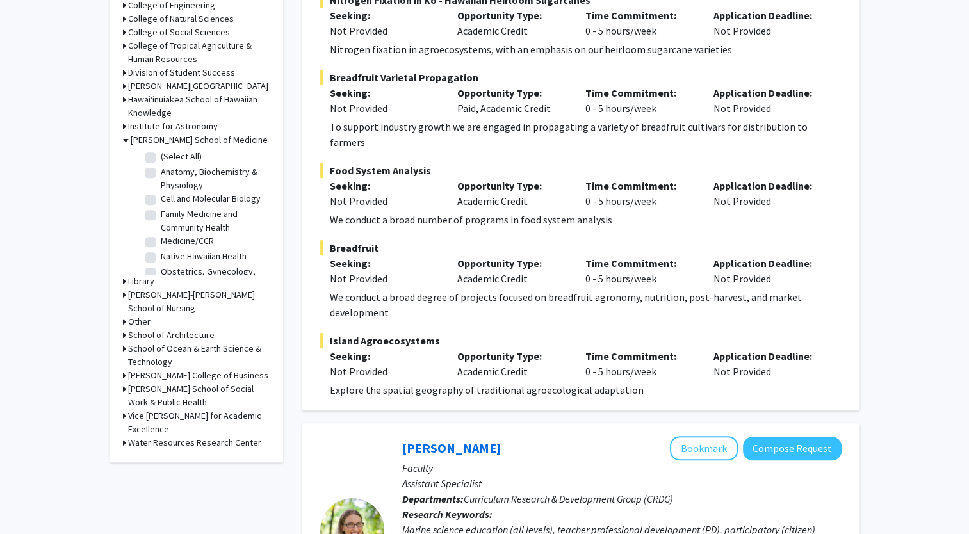
click at [161, 155] on label "(Select All)" at bounding box center [181, 156] width 41 height 13
click at [161, 155] on input "(Select All)" at bounding box center [165, 154] width 8 height 8
checkbox input "true"
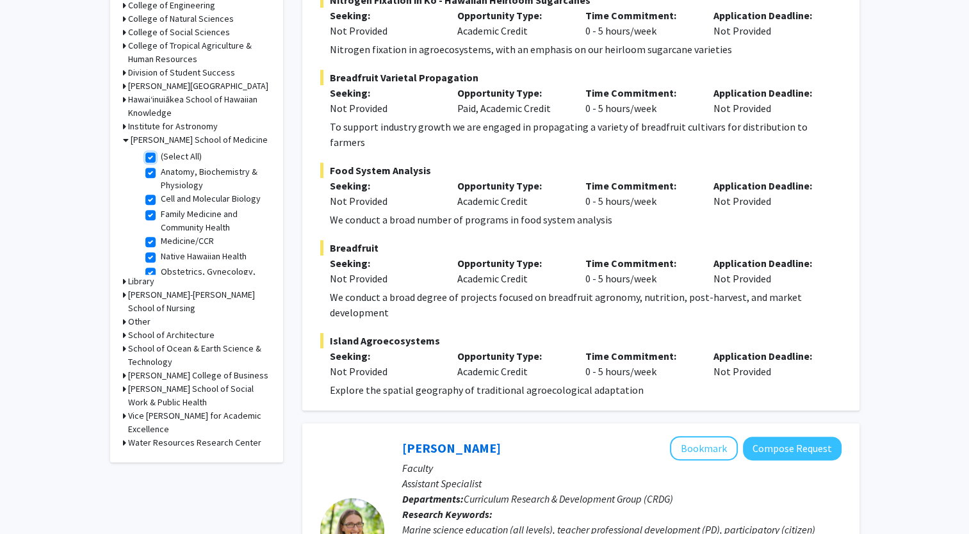
checkbox input "true"
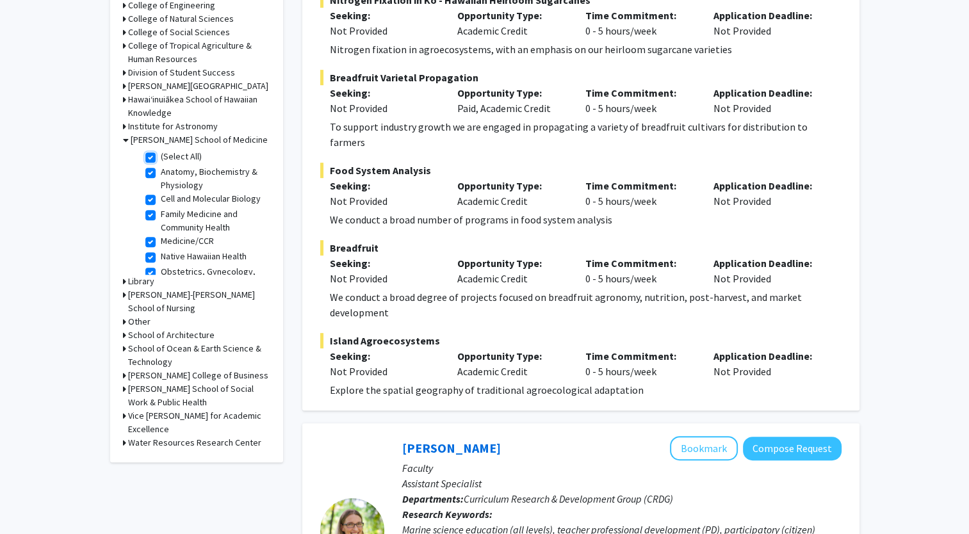
checkbox input "true"
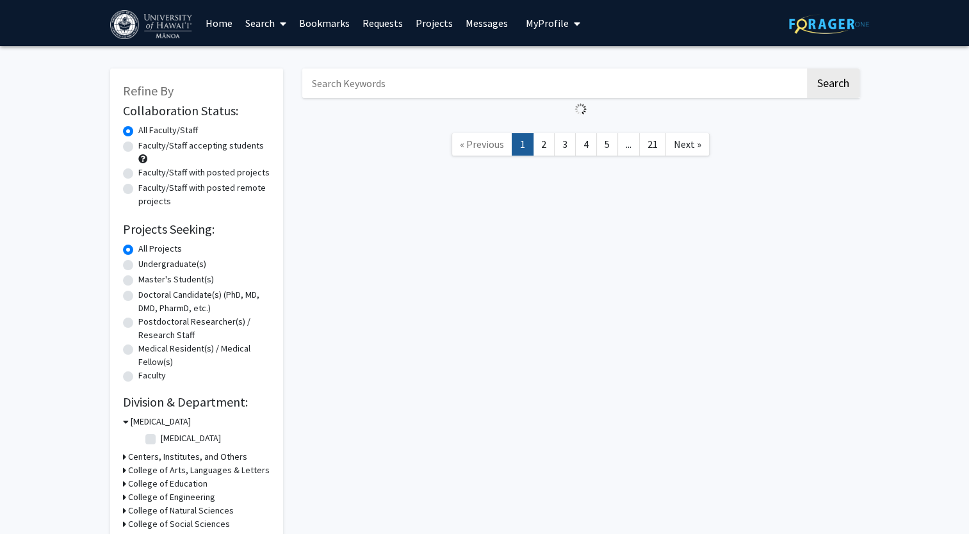
scroll to position [22, 0]
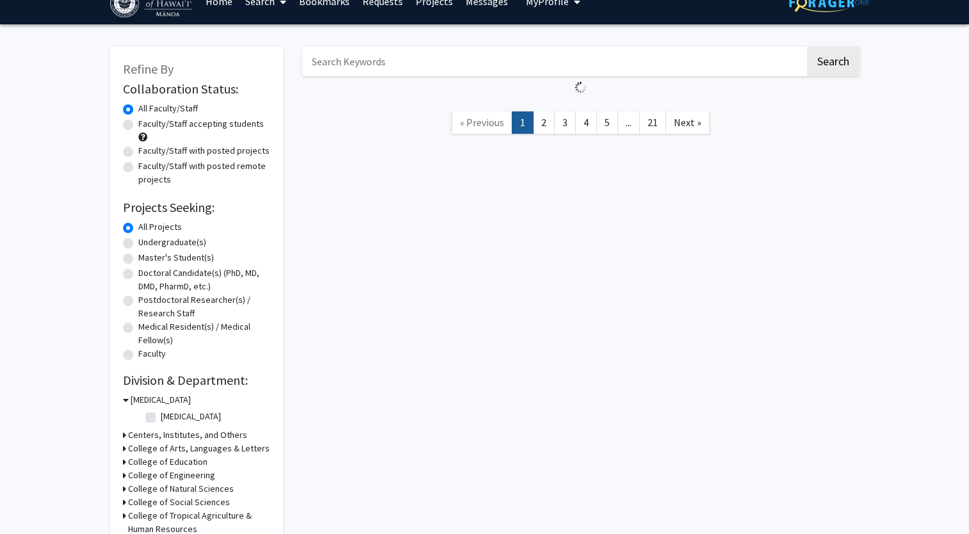
click at [161, 416] on label "Cancer Center" at bounding box center [191, 416] width 60 height 13
click at [161, 416] on input "Cancer Center" at bounding box center [165, 414] width 8 height 8
checkbox input "true"
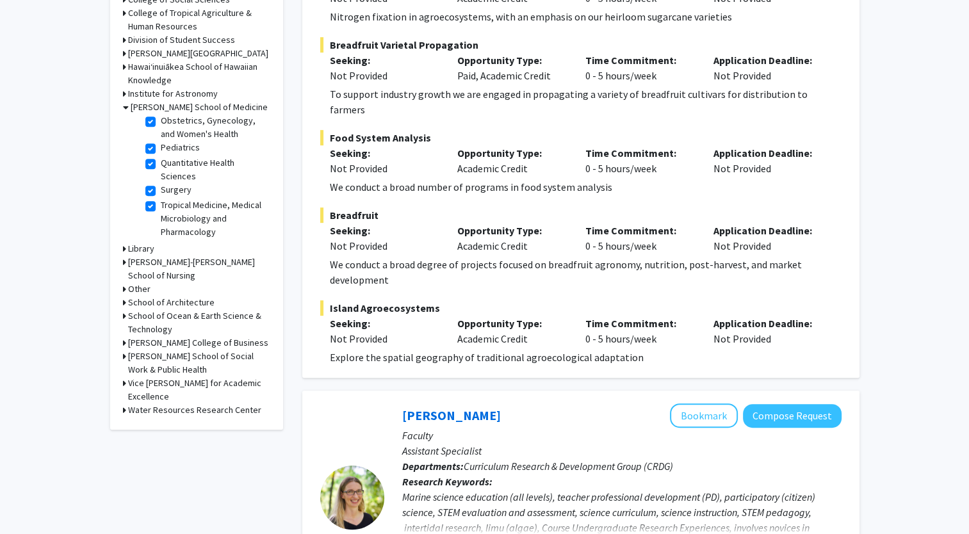
scroll to position [526, 0]
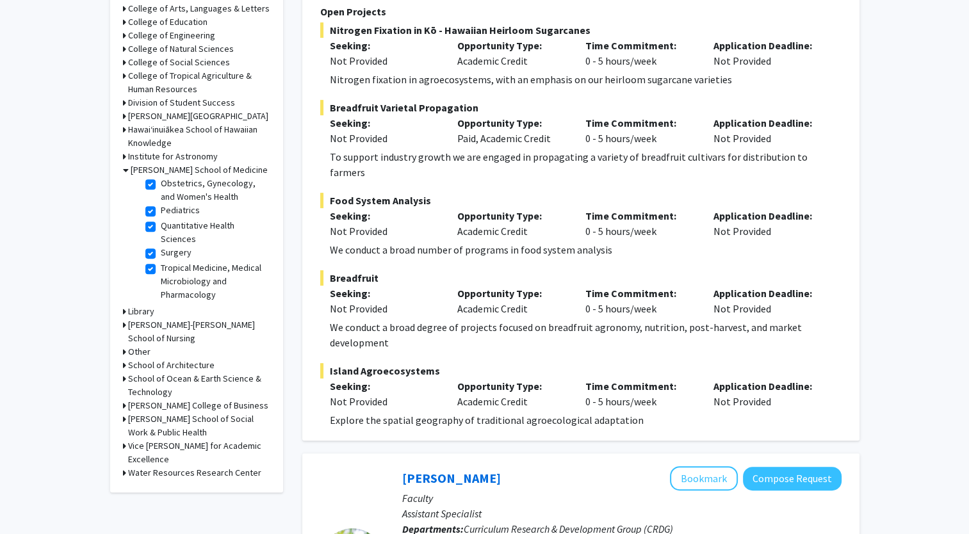
click at [120, 73] on div "Refine By Collaboration Status: Collaboration Status All Faculty/Staff Collabor…" at bounding box center [196, 50] width 173 height 886
click at [126, 74] on div "College of Tropical Agriculture & Human Resources" at bounding box center [196, 82] width 147 height 27
click at [125, 74] on icon at bounding box center [124, 75] width 3 height 13
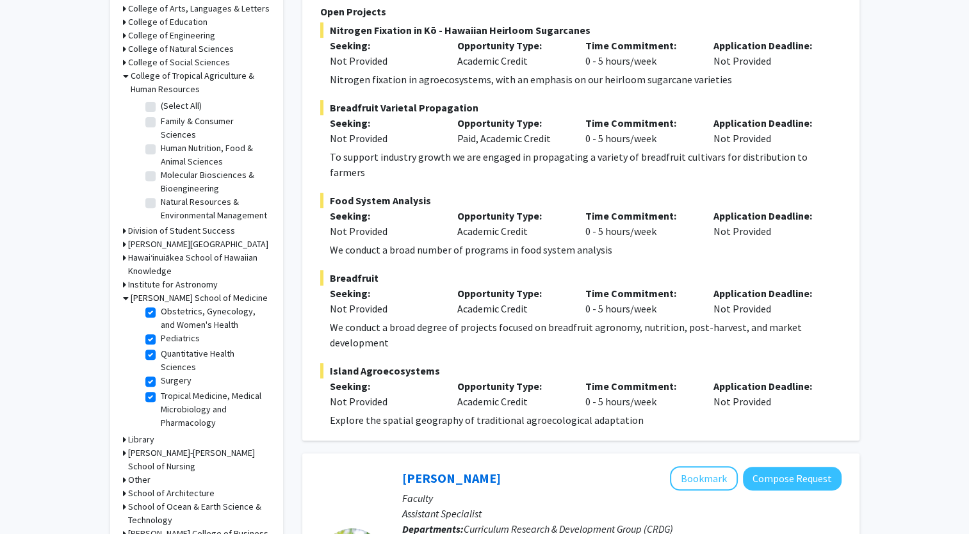
click at [125, 74] on icon at bounding box center [126, 75] width 6 height 13
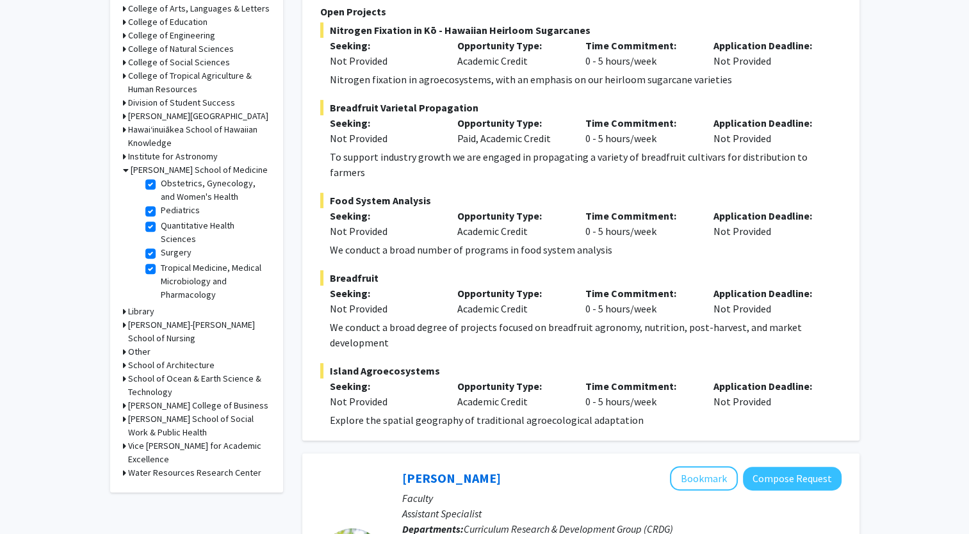
click at [125, 74] on icon at bounding box center [124, 75] width 3 height 13
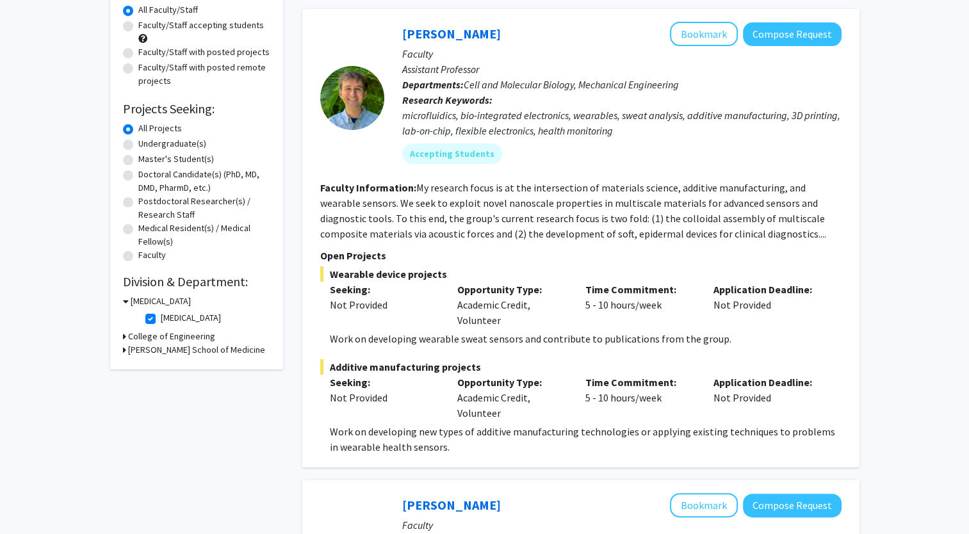
scroll to position [0, 0]
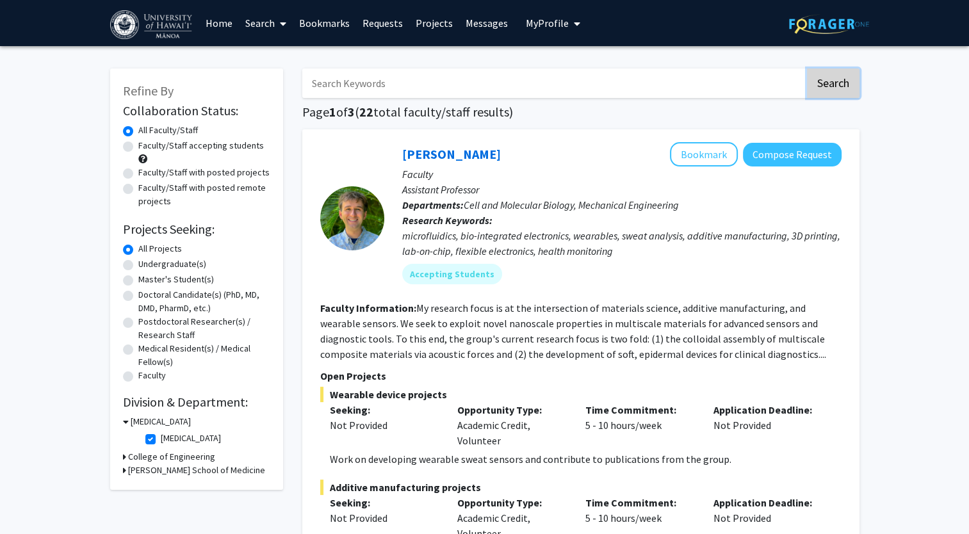
click at [847, 89] on button "Search" at bounding box center [833, 83] width 53 height 29
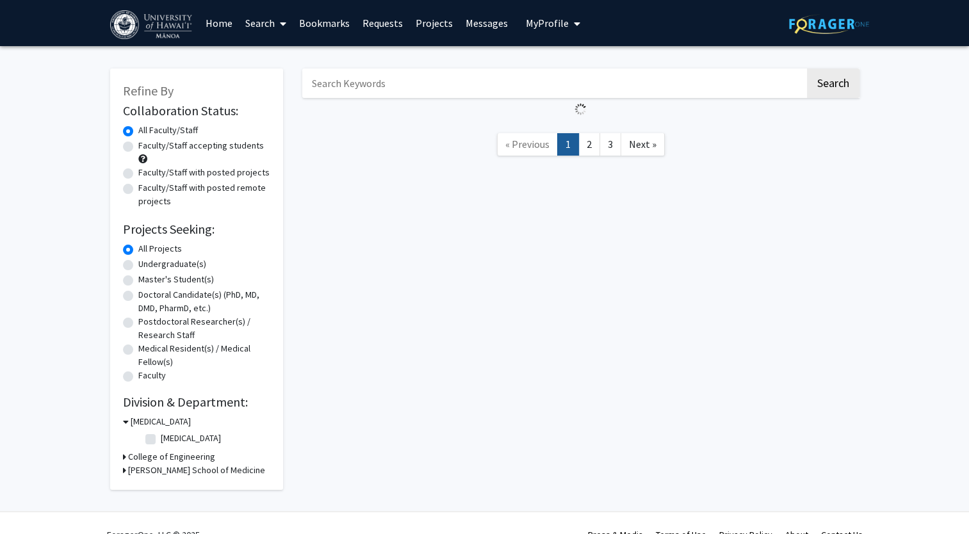
click at [161, 437] on label "Cancer Center" at bounding box center [191, 438] width 60 height 13
click at [161, 437] on input "Cancer Center" at bounding box center [165, 436] width 8 height 8
checkbox input "true"
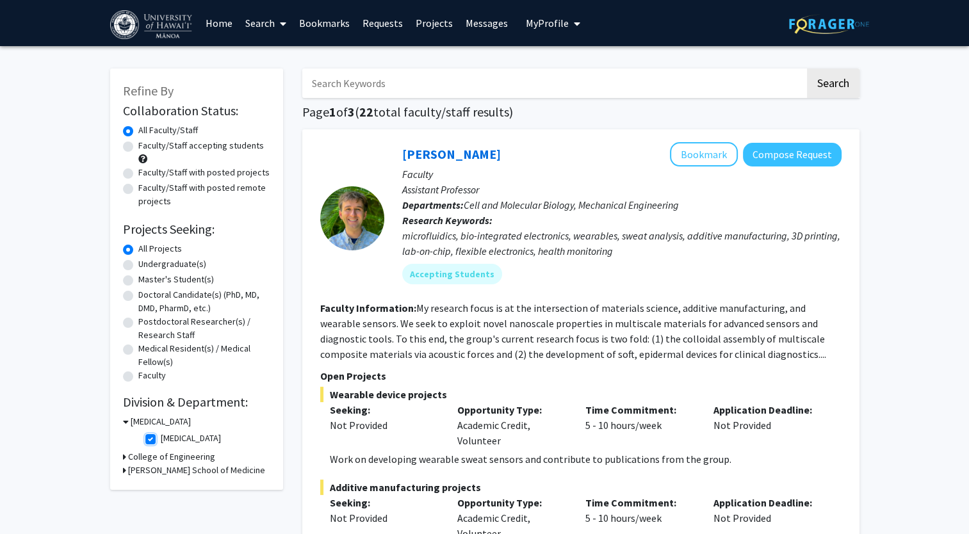
scroll to position [27, 0]
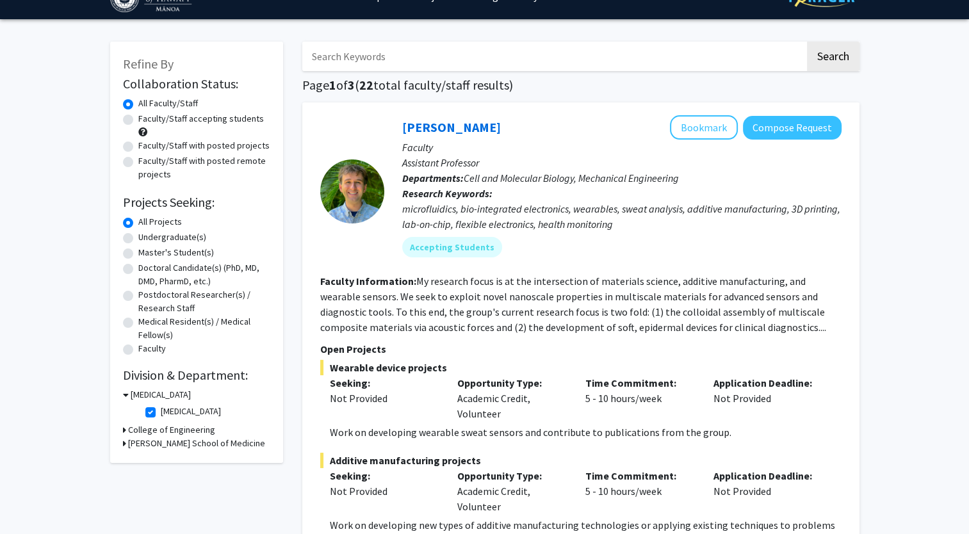
click at [129, 428] on h3 "College of Engineering" at bounding box center [171, 429] width 87 height 13
click at [129, 428] on div "College of Engineering" at bounding box center [196, 429] width 147 height 13
click at [126, 464] on div "John A. Burns School of Medicine" at bounding box center [196, 465] width 147 height 13
click at [120, 462] on div "Refine By Collaboration Status: Collaboration Status All Faculty/Staff Collabor…" at bounding box center [196, 263] width 173 height 443
click at [123, 462] on icon at bounding box center [124, 465] width 3 height 13
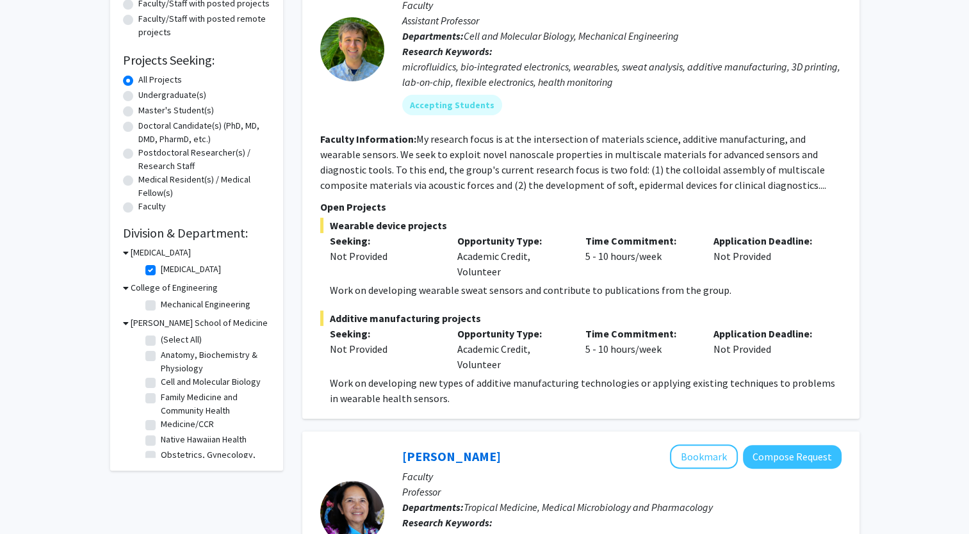
scroll to position [170, 0]
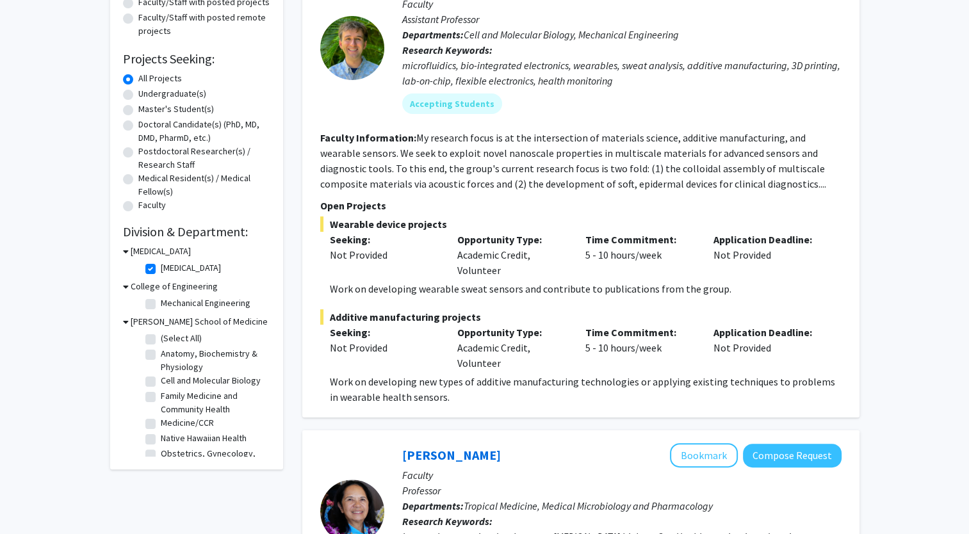
click at [161, 342] on label "(Select All)" at bounding box center [181, 338] width 41 height 13
click at [161, 340] on input "(Select All)" at bounding box center [165, 336] width 8 height 8
checkbox input "true"
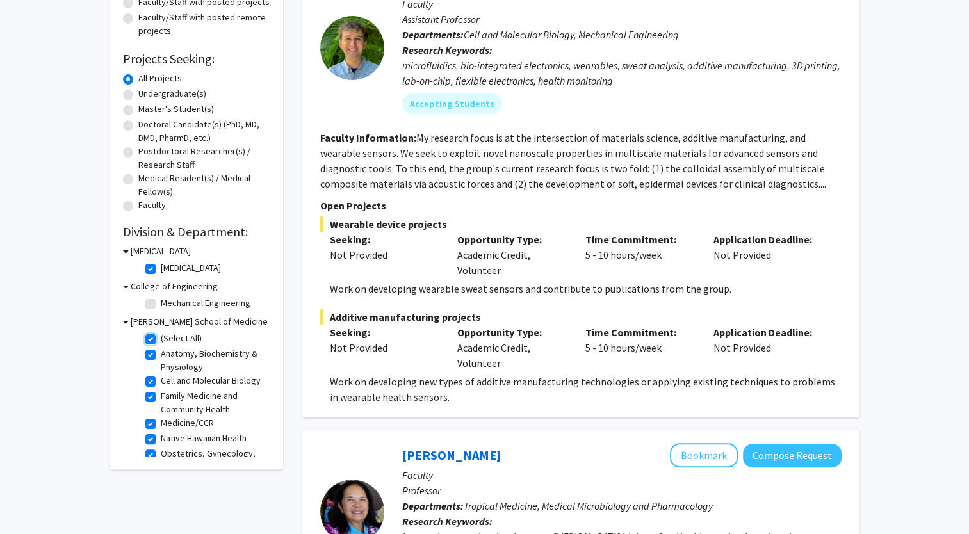
checkbox input "true"
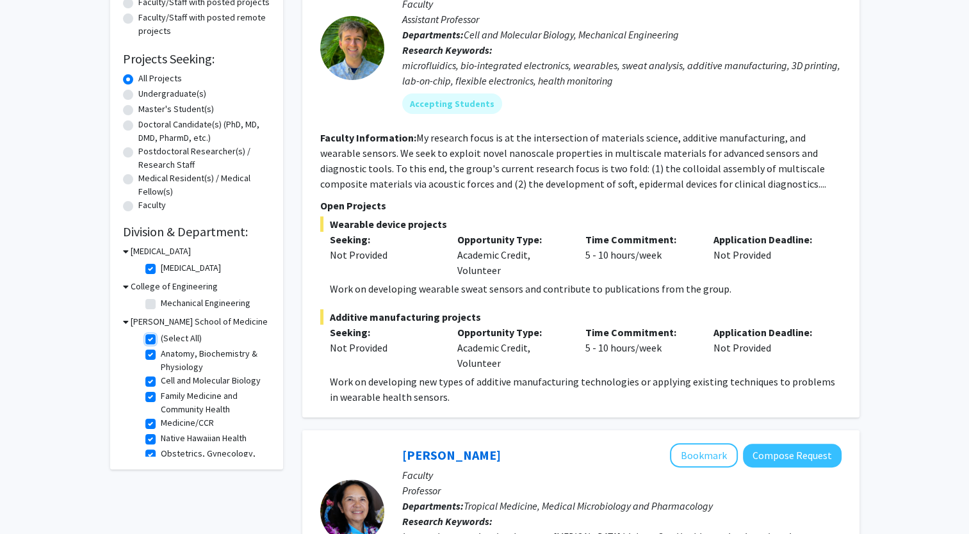
checkbox input "true"
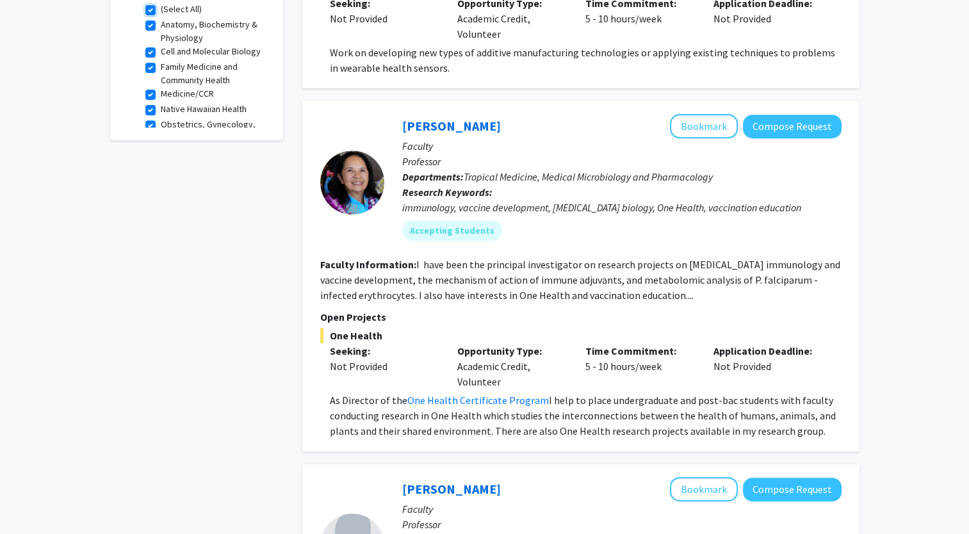
scroll to position [502, 0]
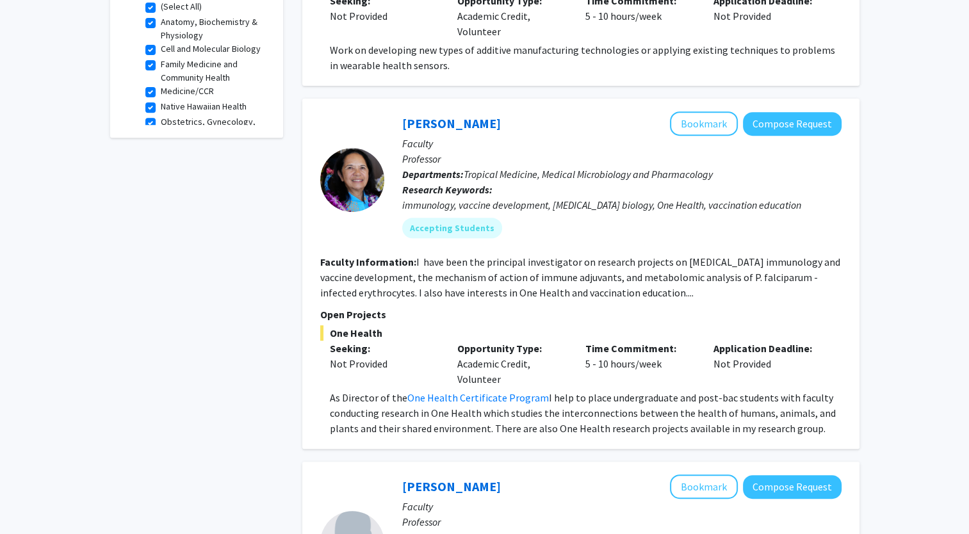
click at [451, 191] on b "Research Keywords:" at bounding box center [447, 189] width 90 height 13
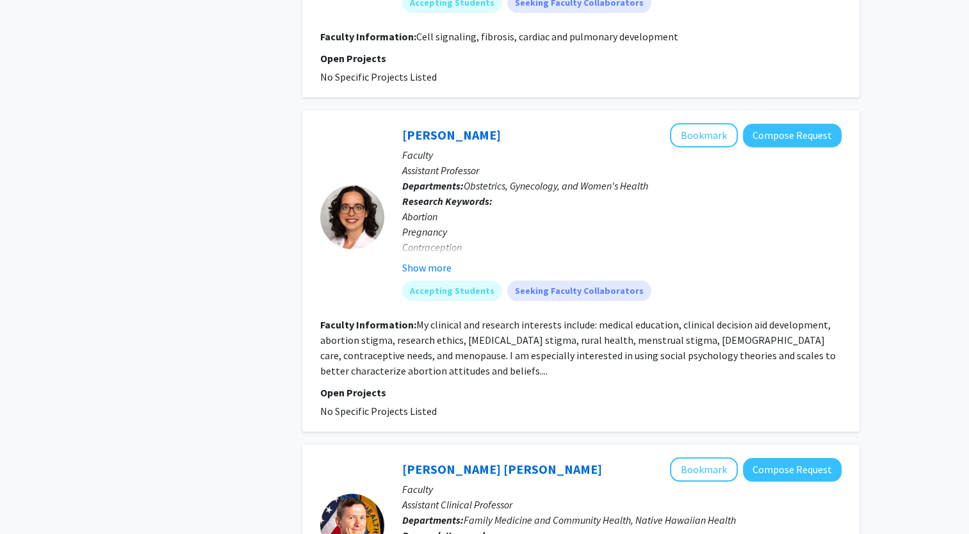
scroll to position [1098, 0]
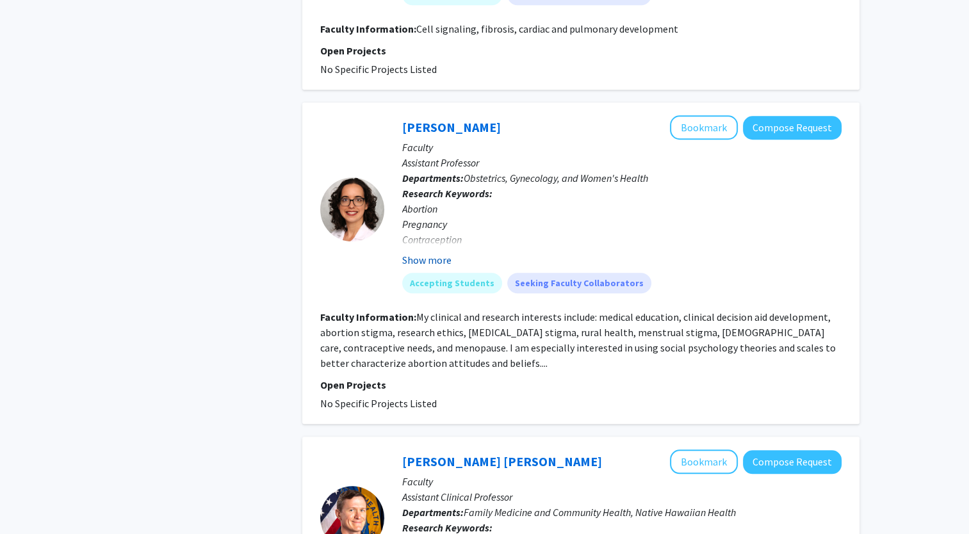
click at [424, 257] on button "Show more" at bounding box center [426, 259] width 49 height 15
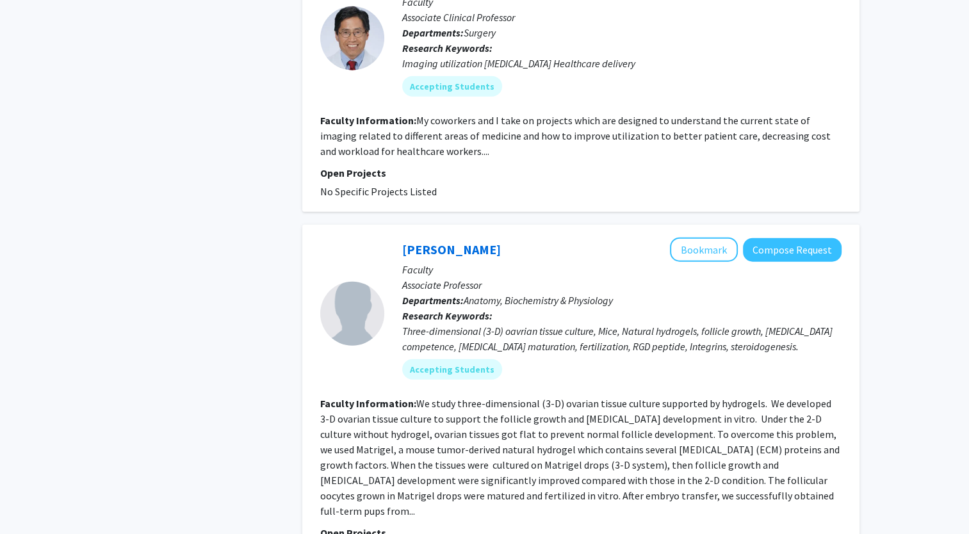
scroll to position [3177, 0]
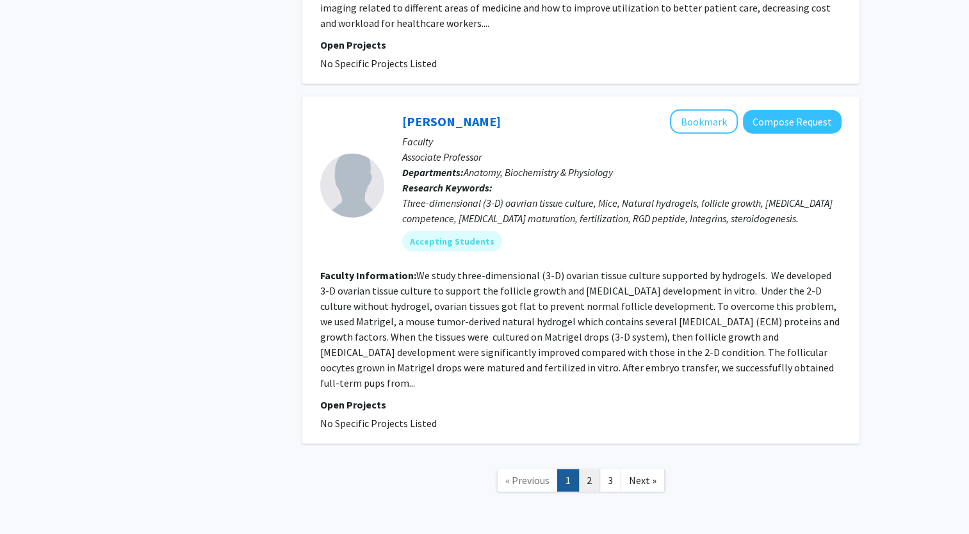
click at [584, 469] on link "2" at bounding box center [589, 480] width 22 height 22
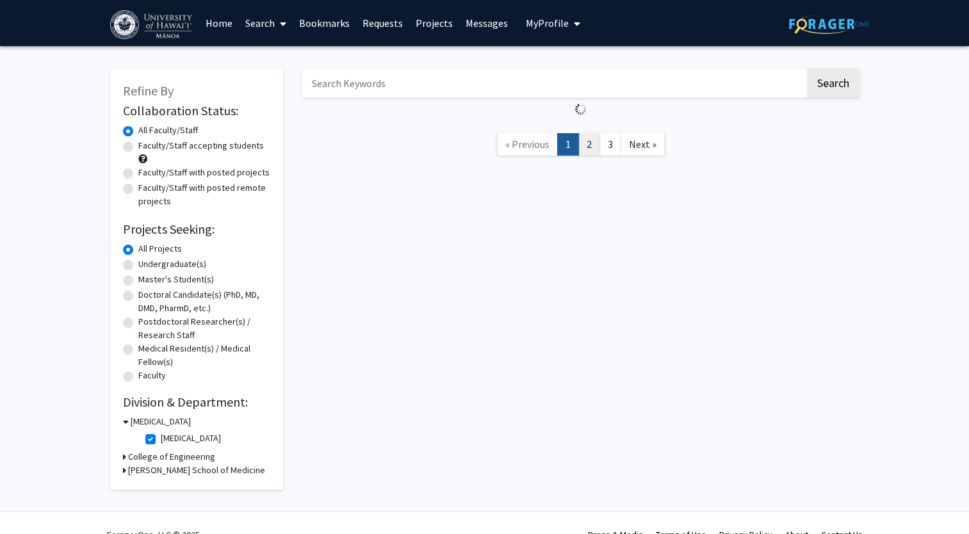
click at [584, 142] on link "2" at bounding box center [589, 144] width 22 height 22
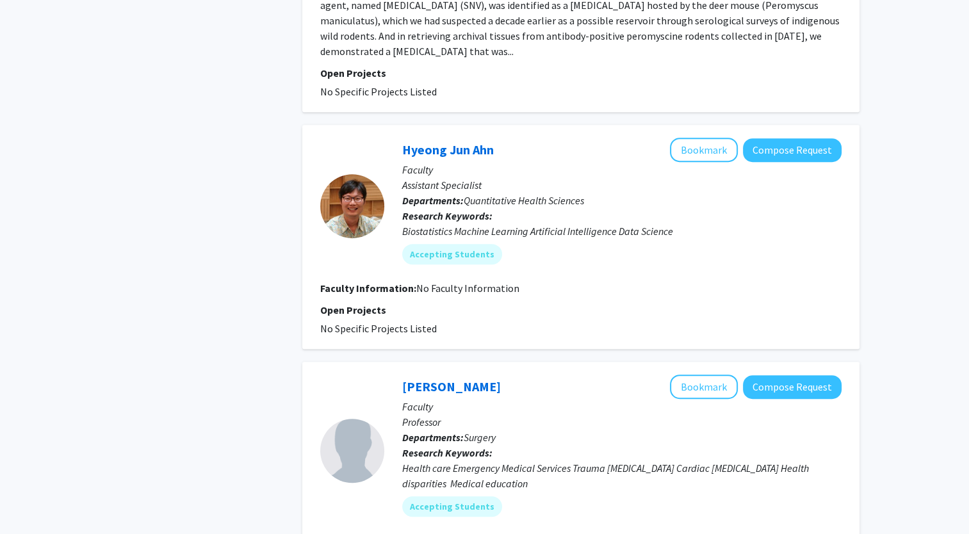
scroll to position [560, 0]
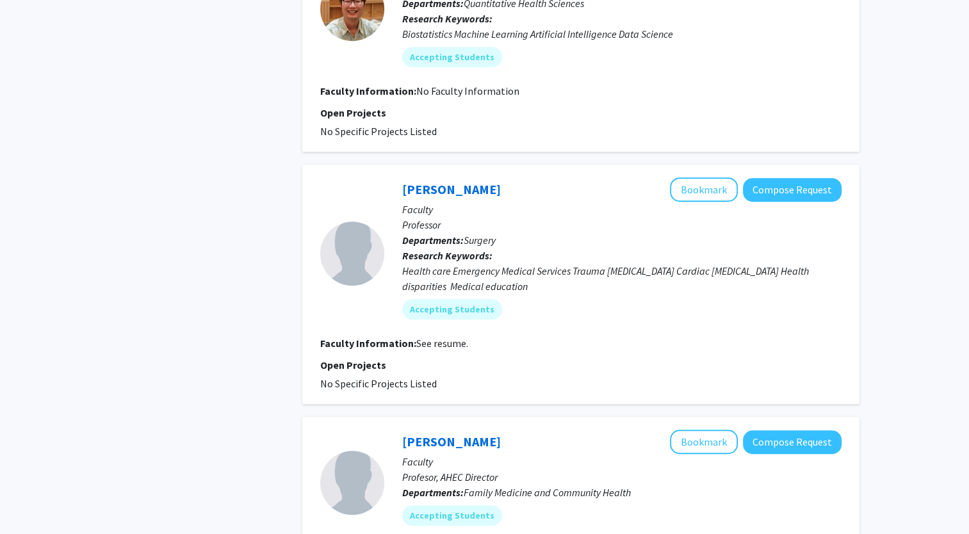
click at [594, 248] on p "Research Keywords: Health care Emergency Medical Services Trauma resuscitation …" at bounding box center [621, 271] width 439 height 46
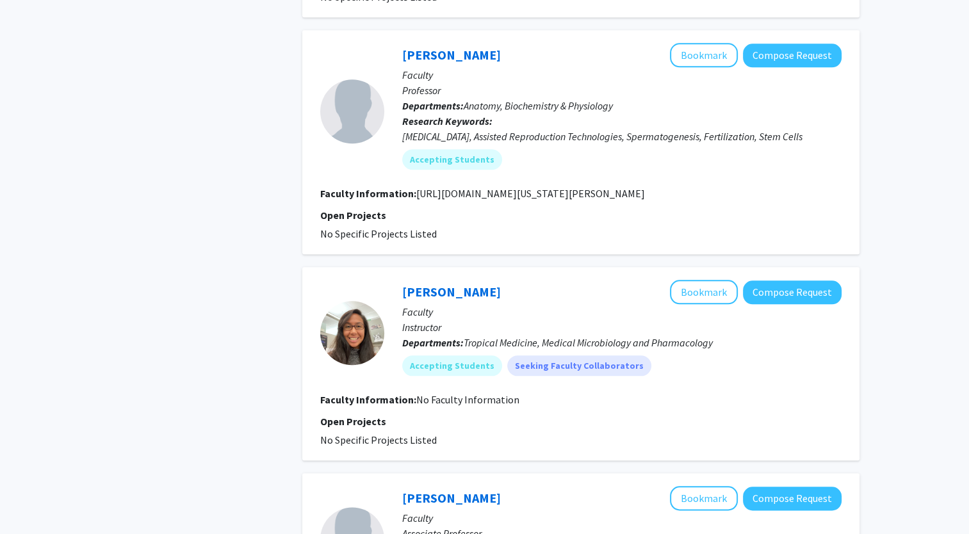
scroll to position [1315, 0]
click at [196, 298] on div "Refine By Collaboration Status: Collaboration Status All Faculty/Staff Collabor…" at bounding box center [197, 96] width 192 height 2711
